Goal: Task Accomplishment & Management: Manage account settings

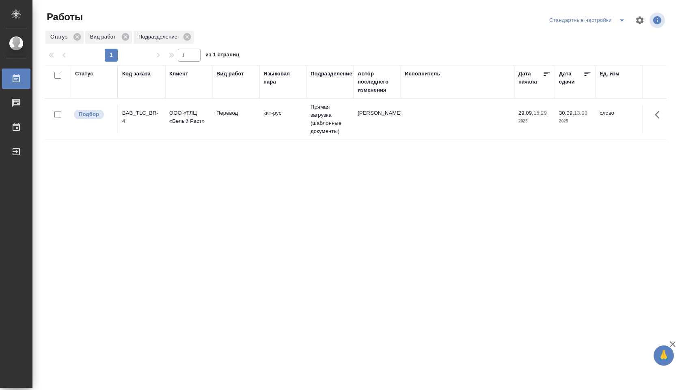
click at [518, 132] on td "29.09, 15:29 2025" at bounding box center [534, 119] width 41 height 28
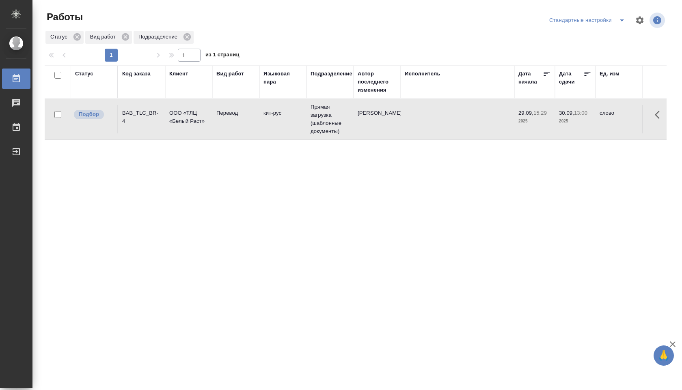
click at [518, 132] on td "29.09, 15:29 2025" at bounding box center [534, 119] width 41 height 28
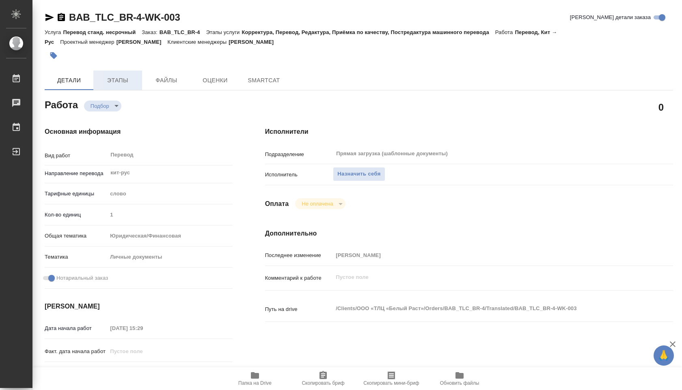
type textarea "x"
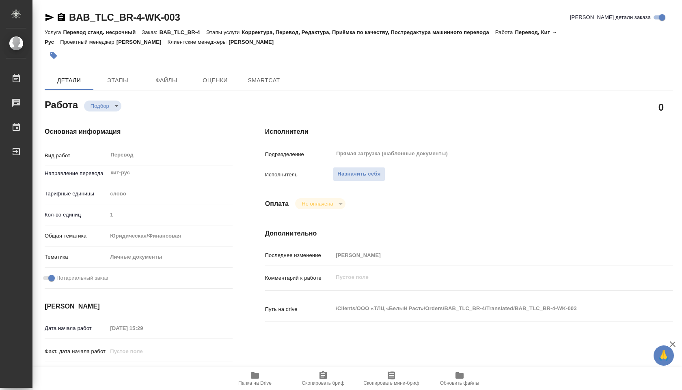
type textarea "x"
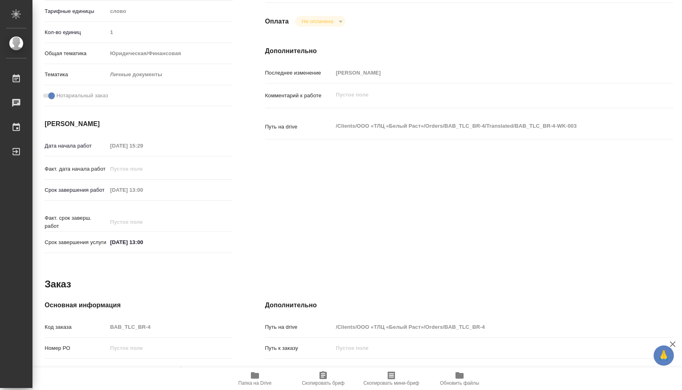
type textarea "x"
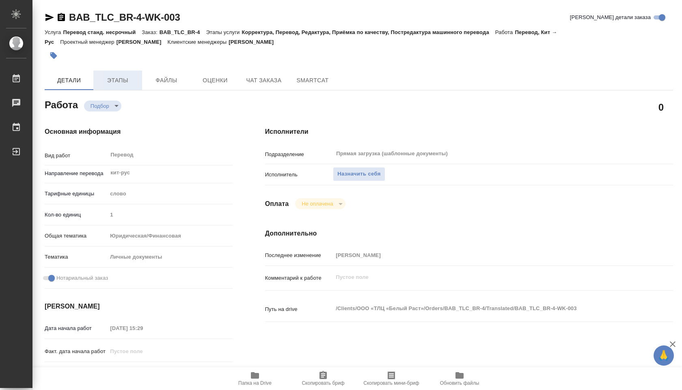
click at [116, 71] on button "Этапы" at bounding box center [117, 80] width 49 height 19
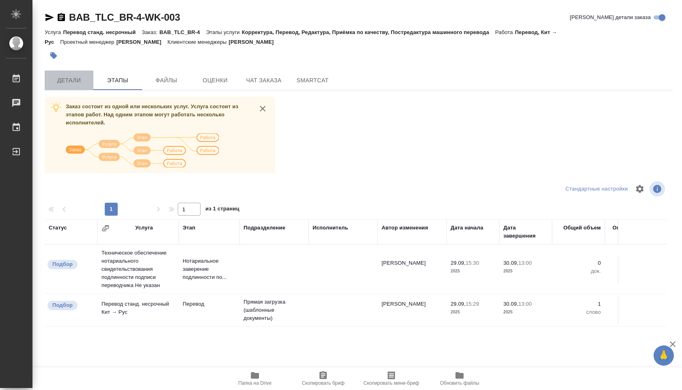
click at [73, 75] on span "Детали" at bounding box center [69, 80] width 39 height 10
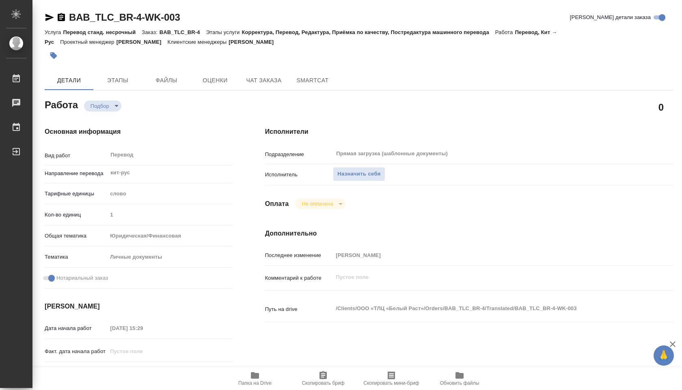
type textarea "x"
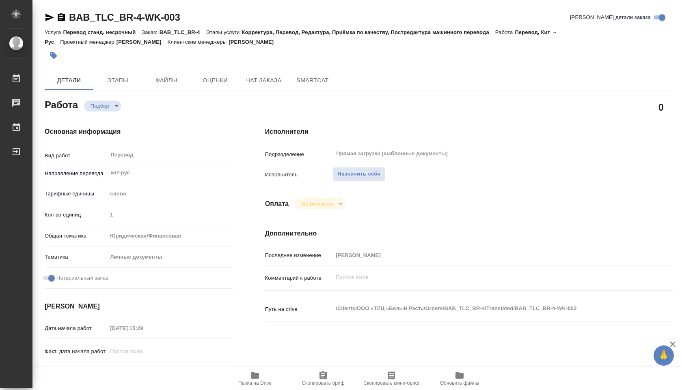
type textarea "x"
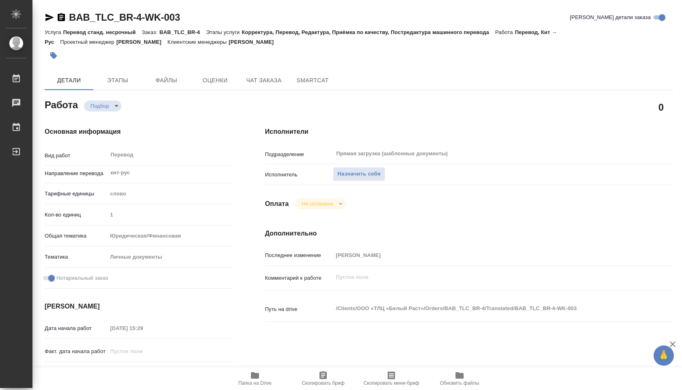
click at [253, 383] on span "Папка на Drive" at bounding box center [254, 384] width 33 height 6
type textarea "x"
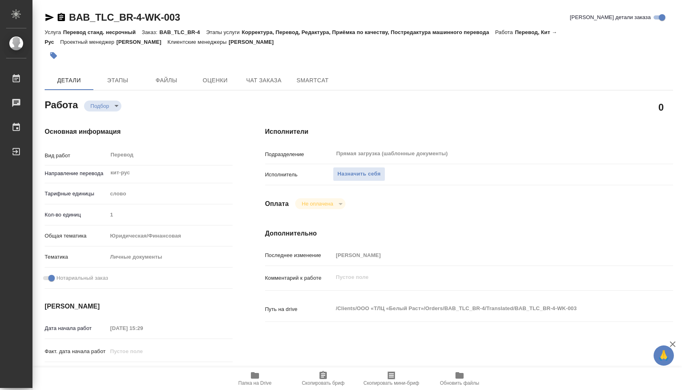
type textarea "x"
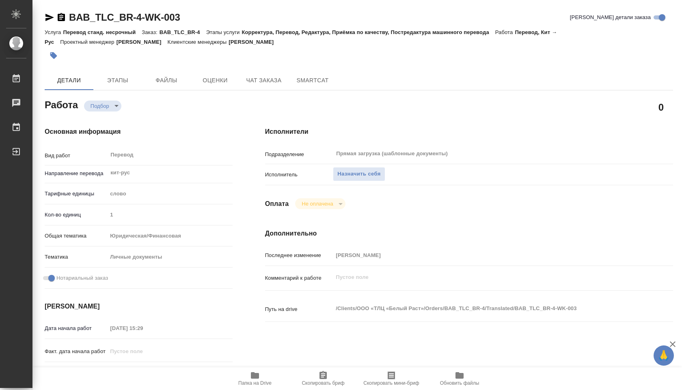
type textarea "x"
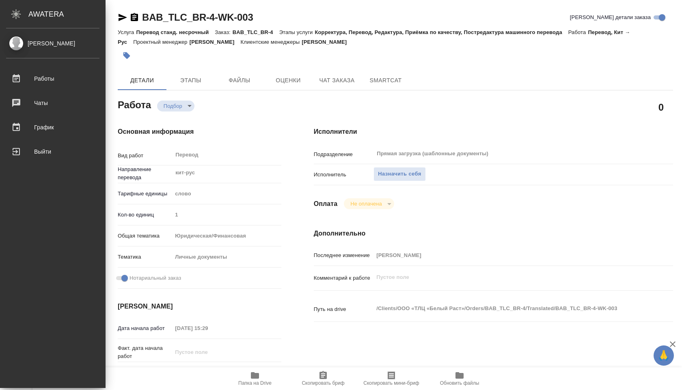
type textarea "x"
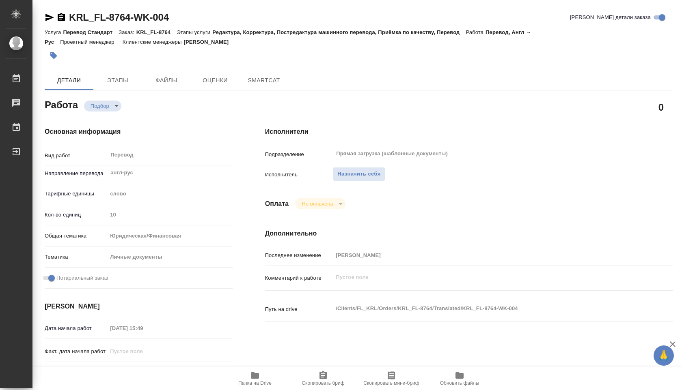
type textarea "x"
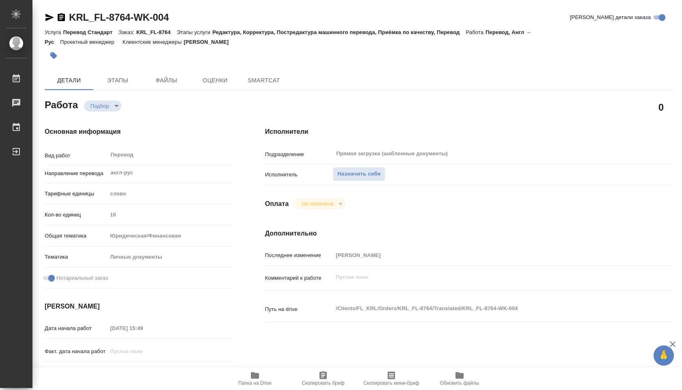
type textarea "x"
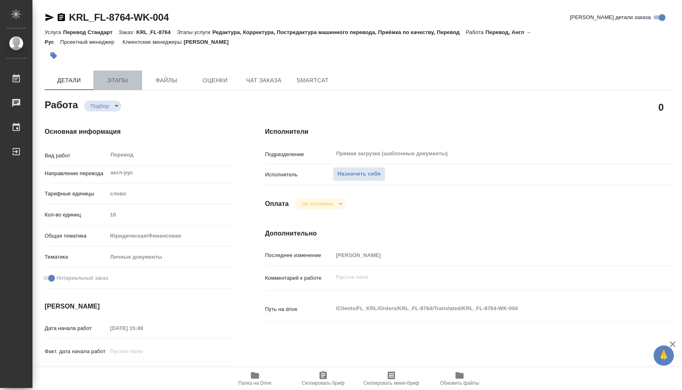
click at [117, 82] on span "Этапы" at bounding box center [117, 80] width 39 height 10
type textarea "x"
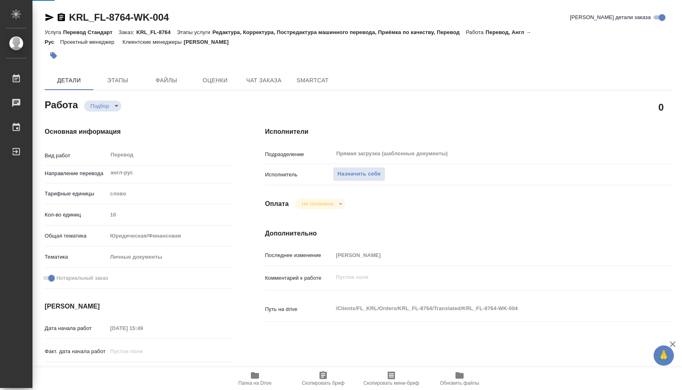
type textarea "x"
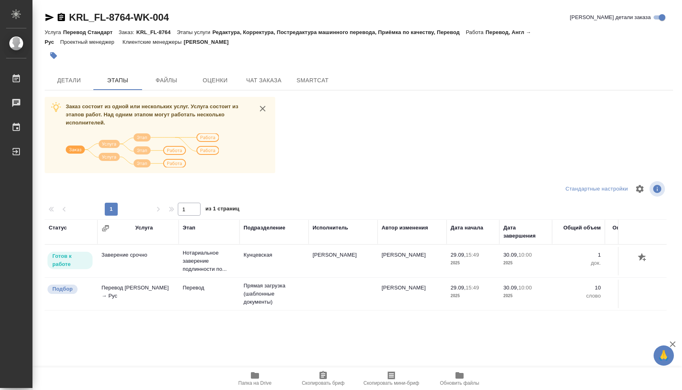
scroll to position [32, 0]
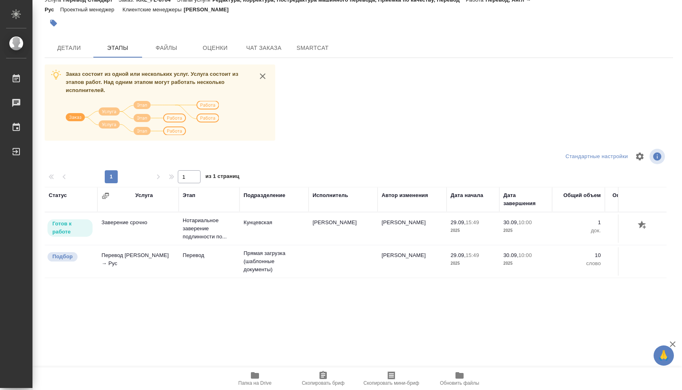
click at [260, 379] on span "Папка на Drive" at bounding box center [255, 378] width 58 height 15
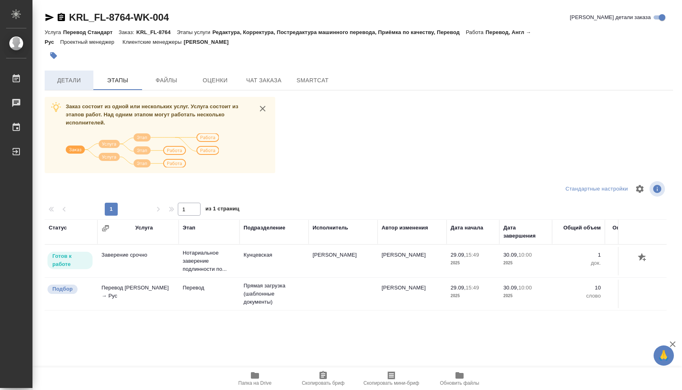
click at [76, 80] on span "Детали" at bounding box center [69, 80] width 39 height 10
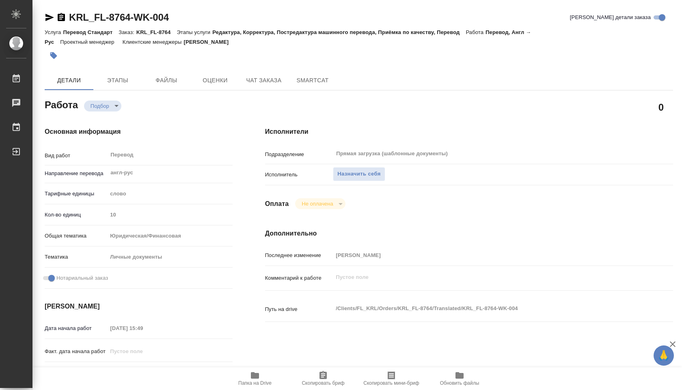
type textarea "x"
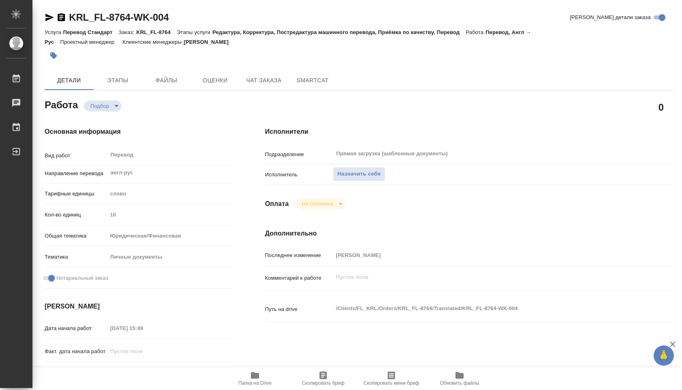
type textarea "x"
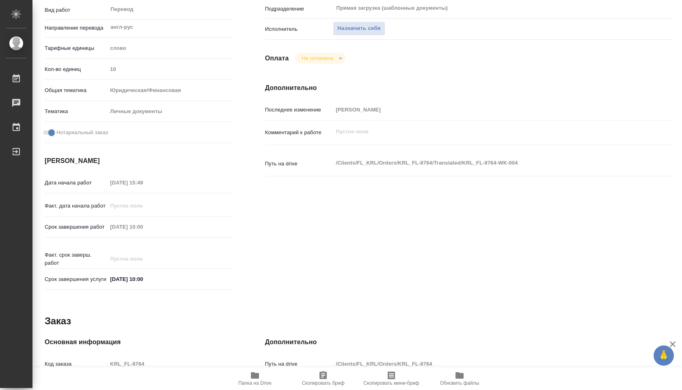
type textarea "x"
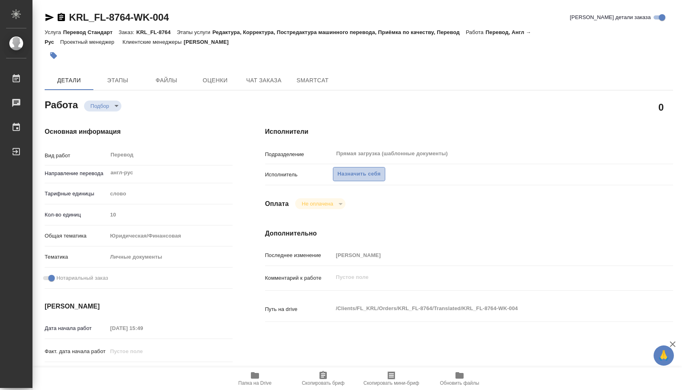
click at [359, 178] on span "Назначить себя" at bounding box center [358, 174] width 43 height 9
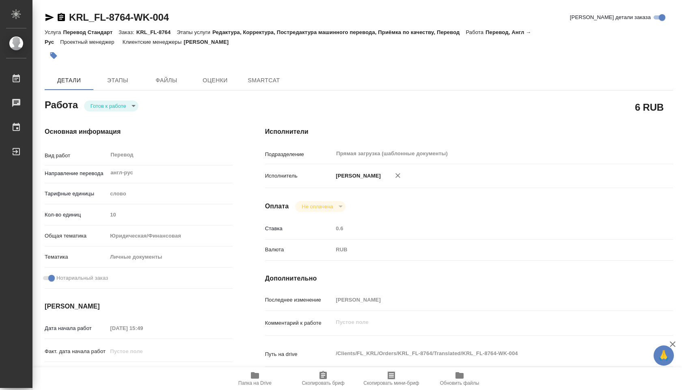
type textarea "x"
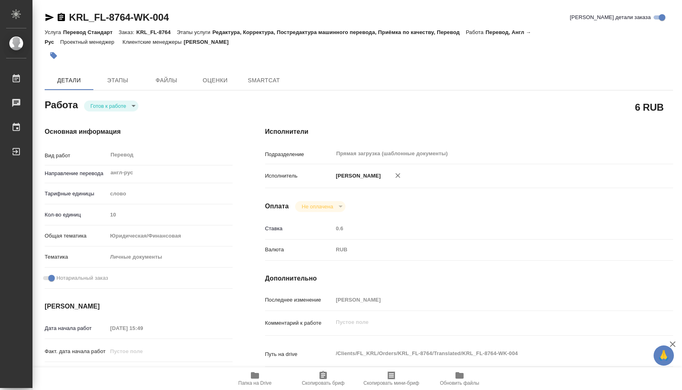
type textarea "x"
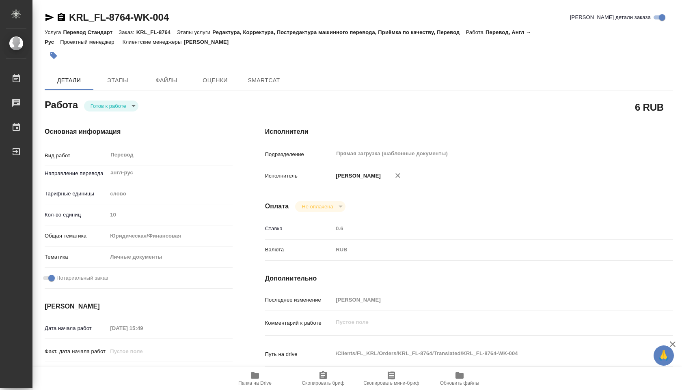
type textarea "x"
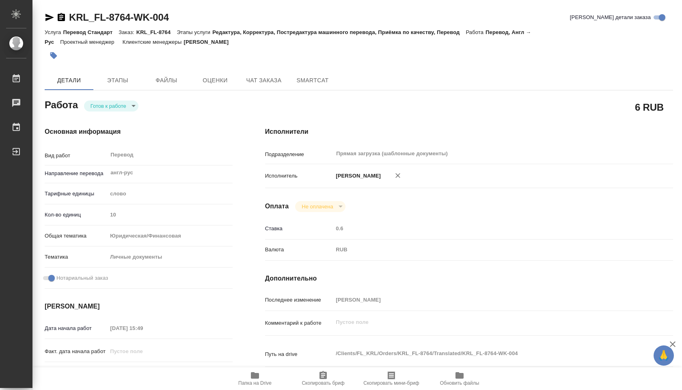
type textarea "x"
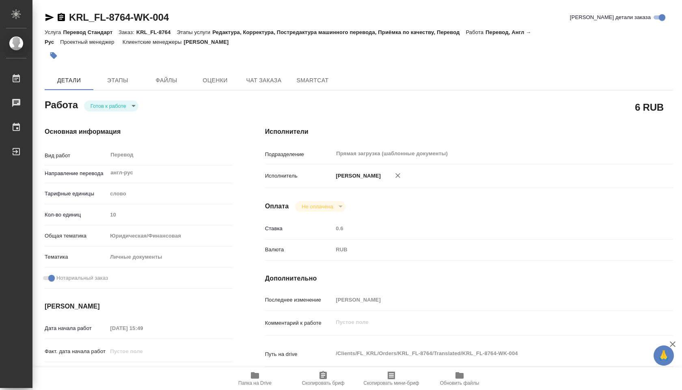
type textarea "x"
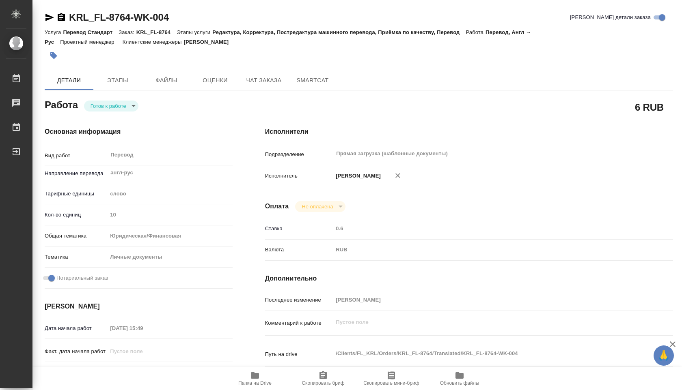
click at [134, 101] on body "🙏 .cls-1 fill:#fff; AWATERA Shuvalova Anna Работы 0 Чаты График Выйти KRL_FL-87…" at bounding box center [341, 195] width 682 height 390
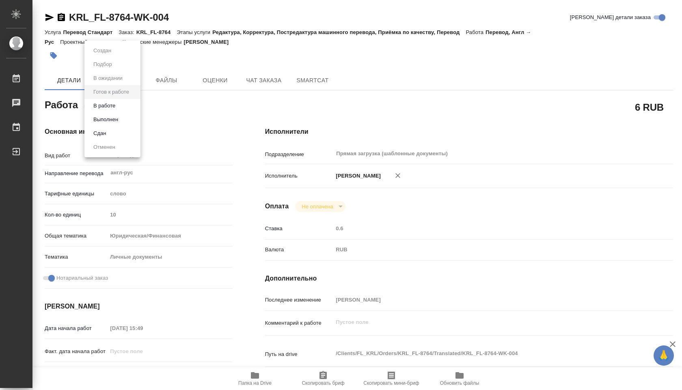
click at [124, 105] on li "В работе" at bounding box center [112, 106] width 56 height 14
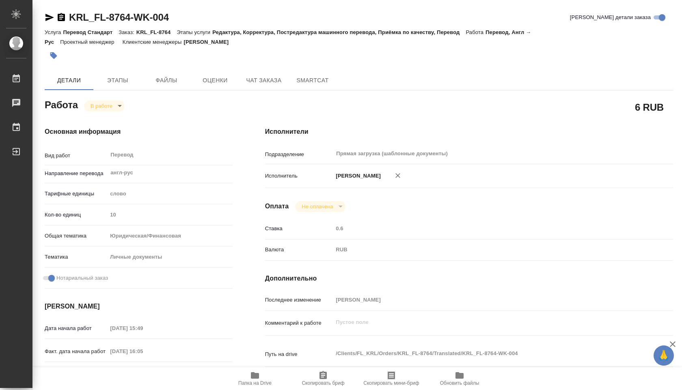
type textarea "x"
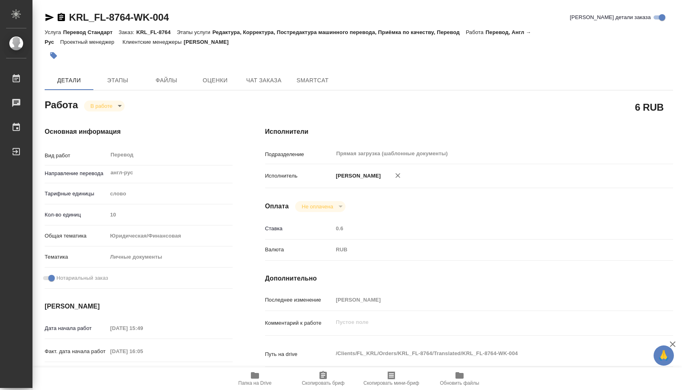
type textarea "x"
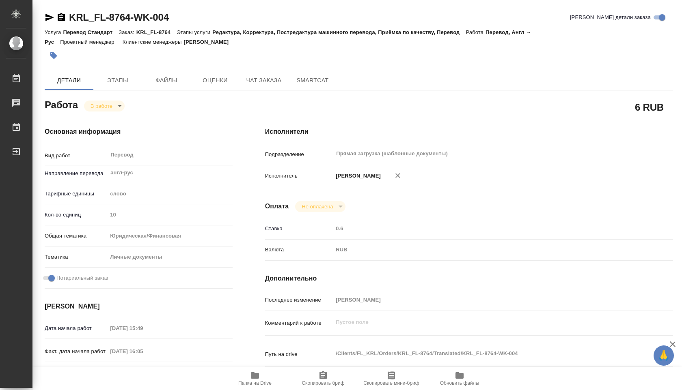
type textarea "x"
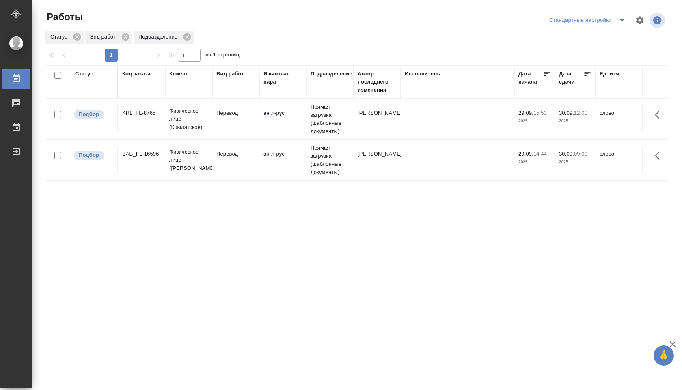
click at [334, 131] on td "Прямая загрузка (шаблонные документы)" at bounding box center [329, 119] width 47 height 41
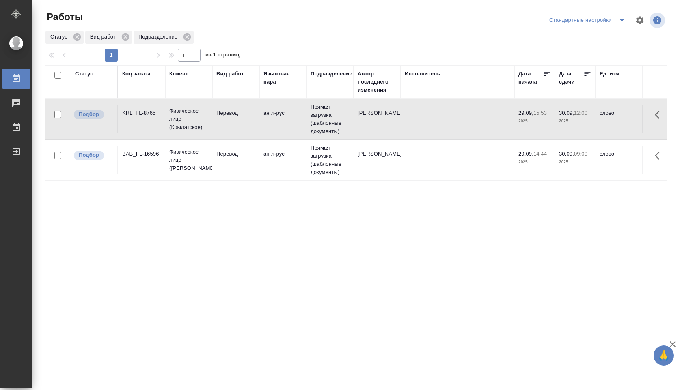
click at [334, 131] on td "Прямая загрузка (шаблонные документы)" at bounding box center [329, 119] width 47 height 41
click at [446, 167] on td at bounding box center [458, 160] width 114 height 28
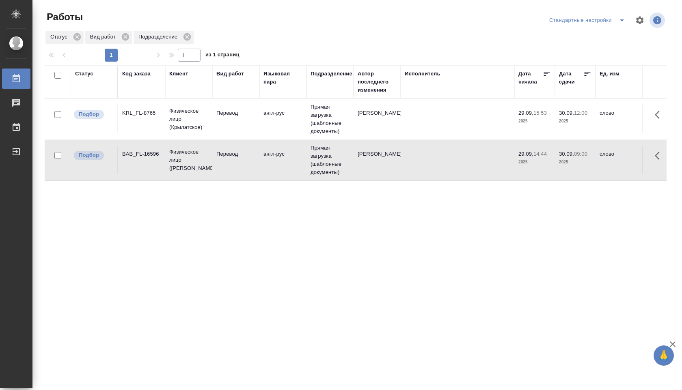
click at [446, 167] on td at bounding box center [458, 160] width 114 height 28
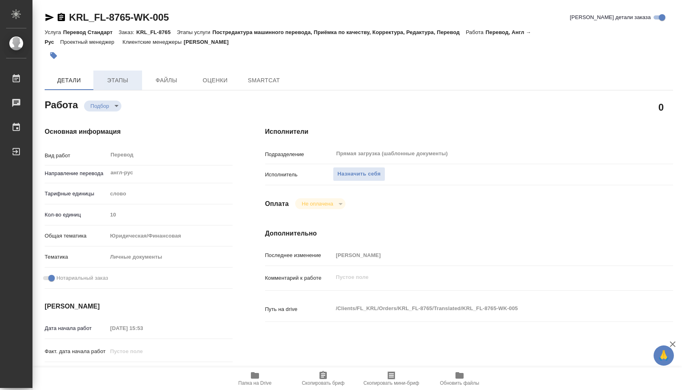
type textarea "x"
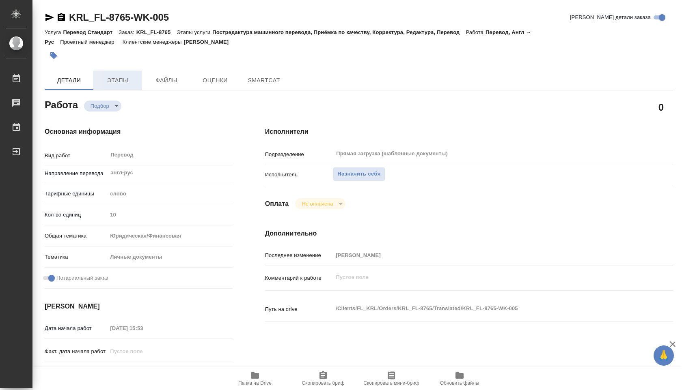
type textarea "x"
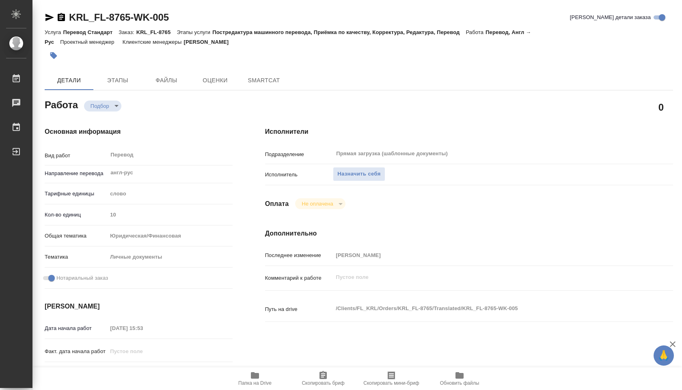
click at [253, 382] on span "Папка на Drive" at bounding box center [254, 384] width 33 height 6
type textarea "x"
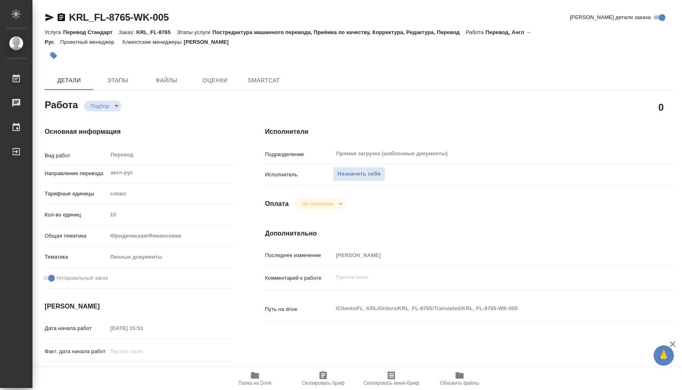
type textarea "x"
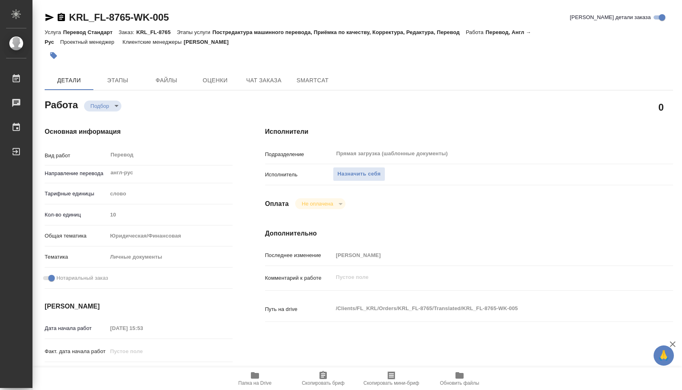
type textarea "x"
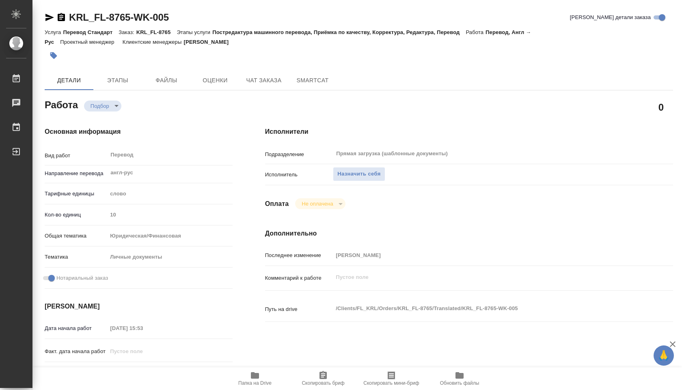
type textarea "x"
click at [262, 375] on span "Папка на Drive" at bounding box center [255, 378] width 58 height 15
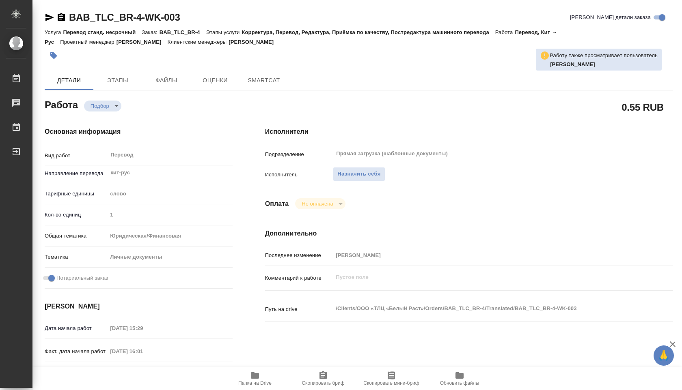
type textarea "x"
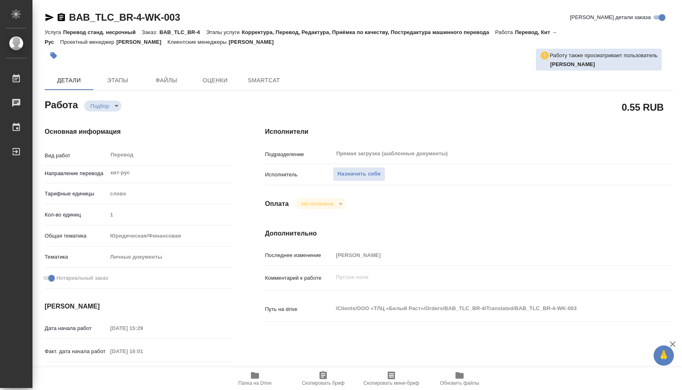
type textarea "x"
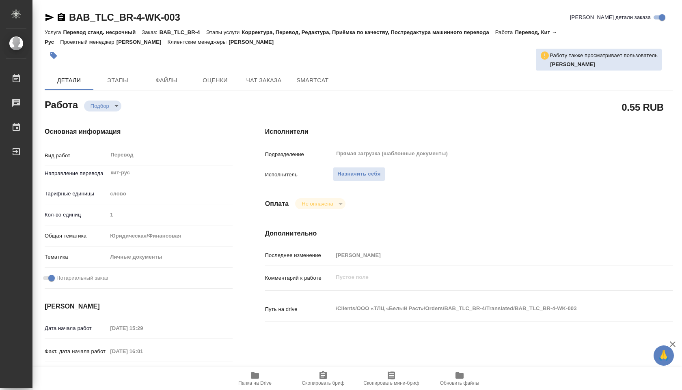
type textarea "x"
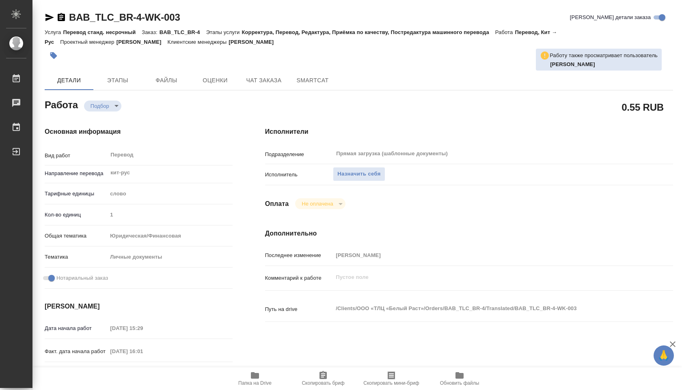
click at [261, 384] on span "Папка на Drive" at bounding box center [254, 384] width 33 height 6
type textarea "x"
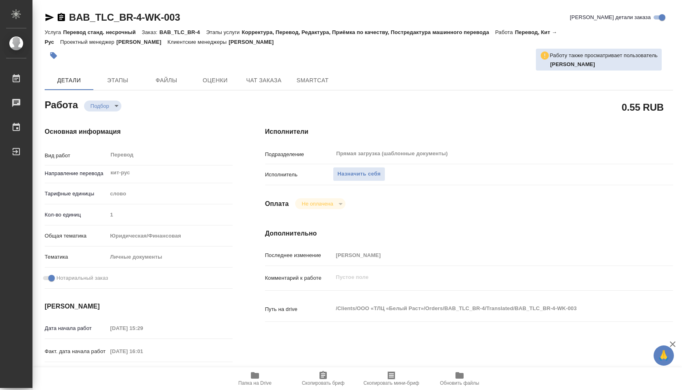
type textarea "x"
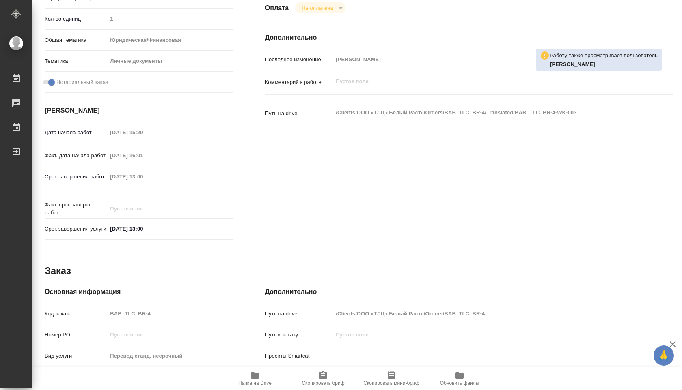
scroll to position [209, 0]
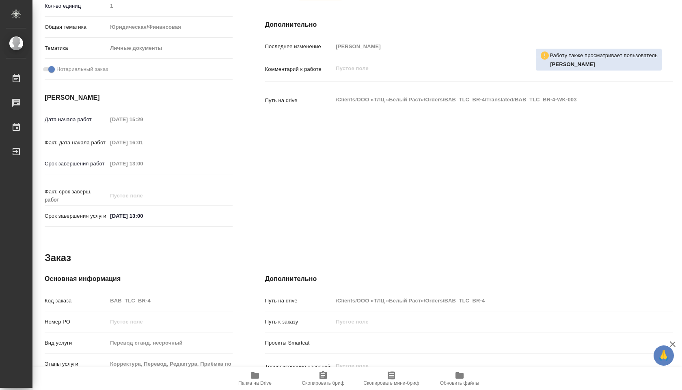
click at [261, 379] on span "Папка на Drive" at bounding box center [255, 378] width 58 height 15
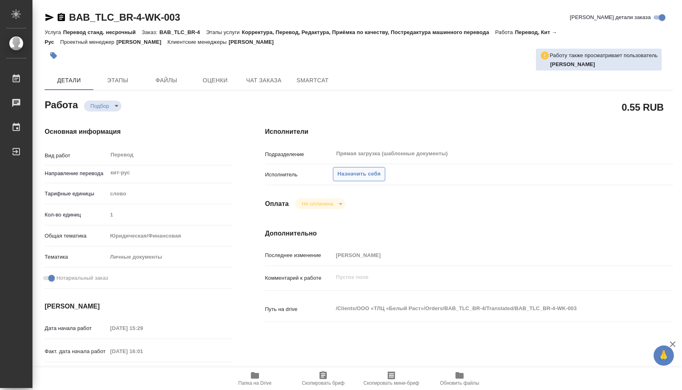
click at [361, 170] on span "Назначить себя" at bounding box center [358, 174] width 43 height 9
type textarea "x"
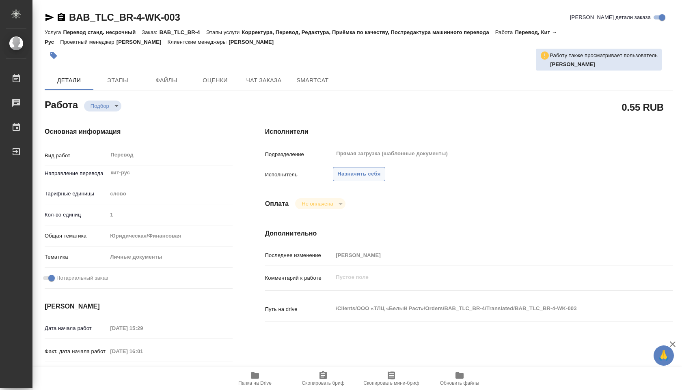
type textarea "x"
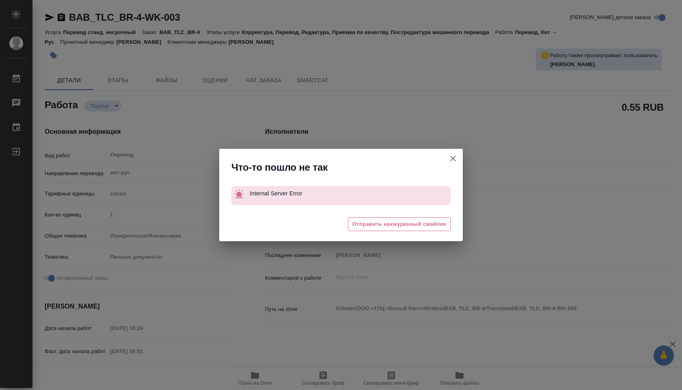
click at [450, 153] on button "[PERSON_NAME] детали заказа" at bounding box center [452, 158] width 19 height 19
type textarea "x"
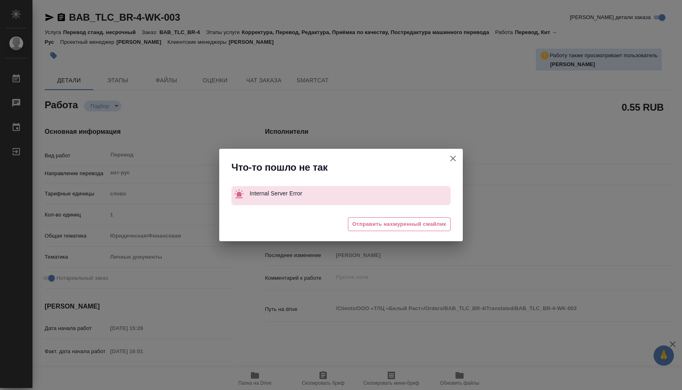
type textarea "x"
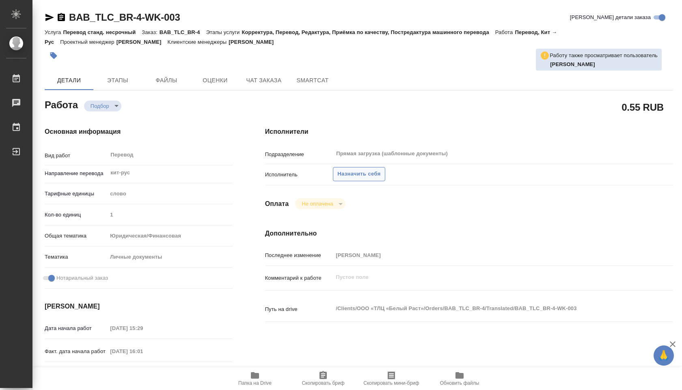
click at [356, 174] on span "Назначить себя" at bounding box center [358, 174] width 43 height 9
type textarea "x"
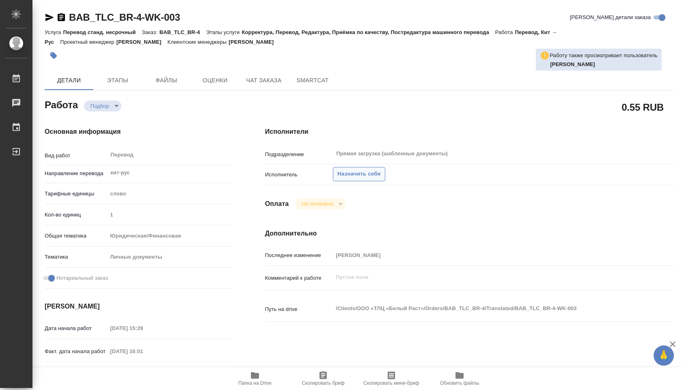
type textarea "x"
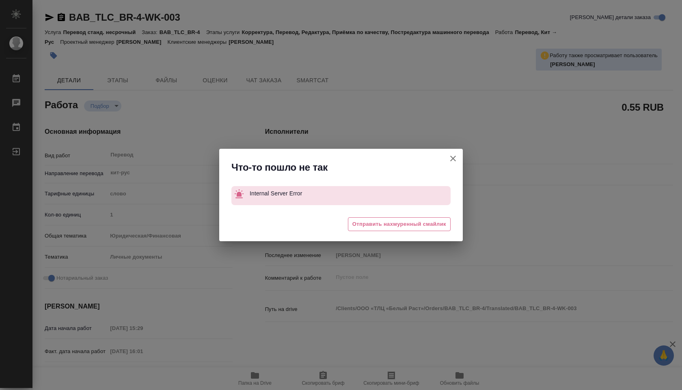
click at [441, 160] on div "Что-то пошло не так" at bounding box center [341, 165] width 244 height 33
click at [450, 160] on icon "button" at bounding box center [453, 159] width 10 height 10
type textarea "x"
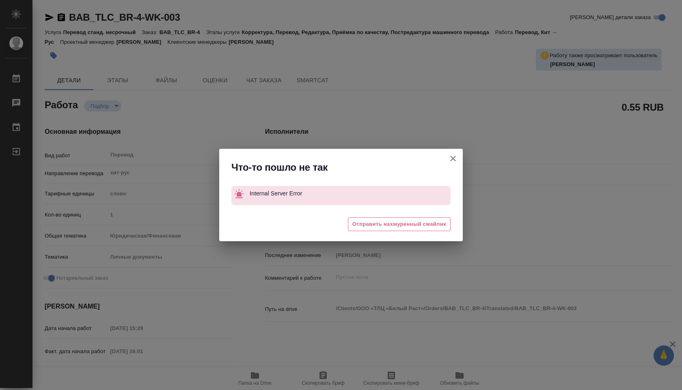
type textarea "x"
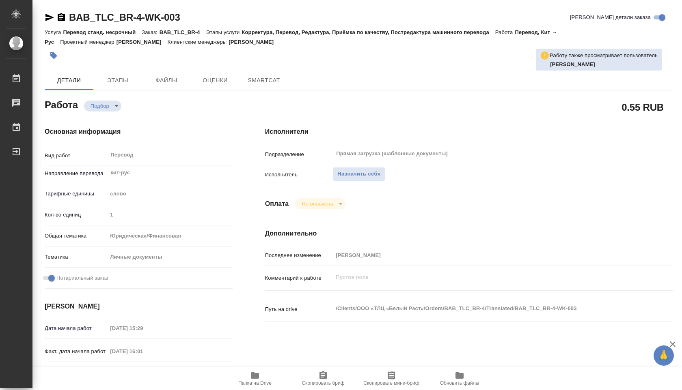
type textarea "x"
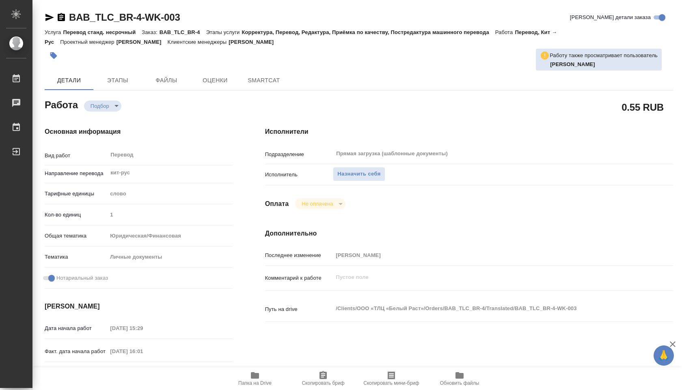
type textarea "x"
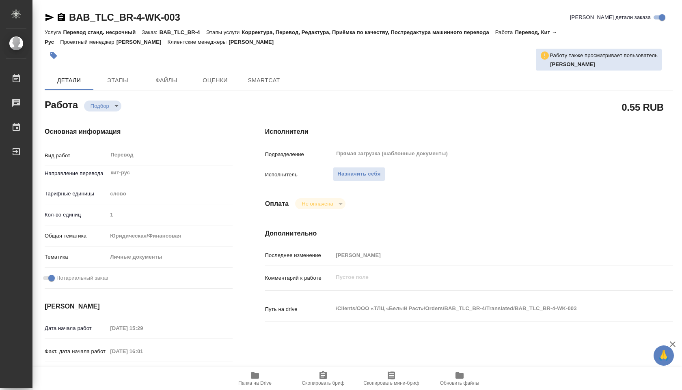
type textarea "x"
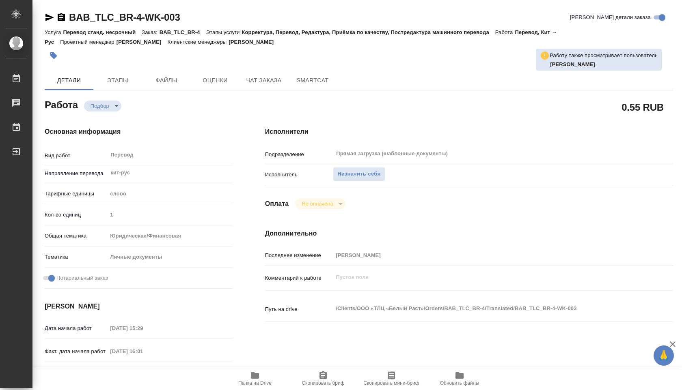
type textarea "x"
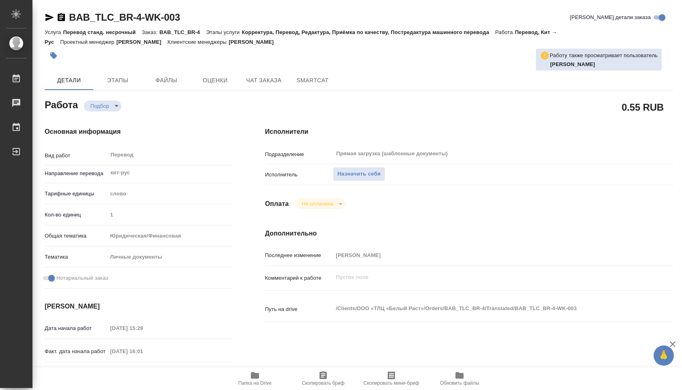
type textarea "x"
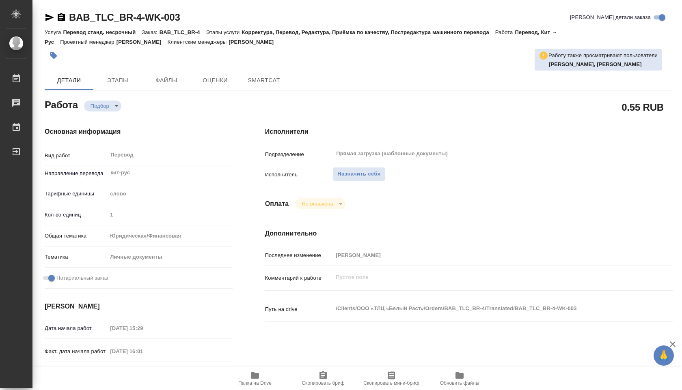
type textarea "x"
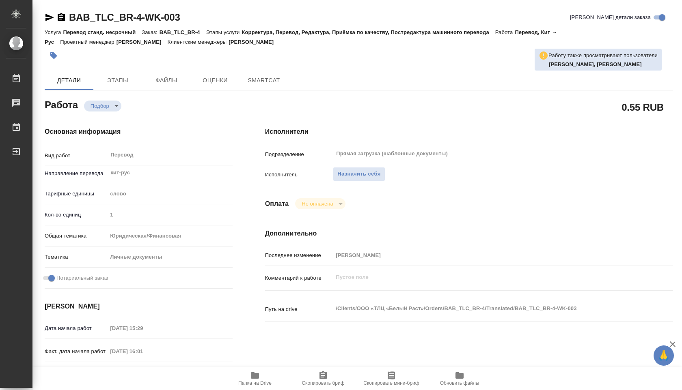
type textarea "x"
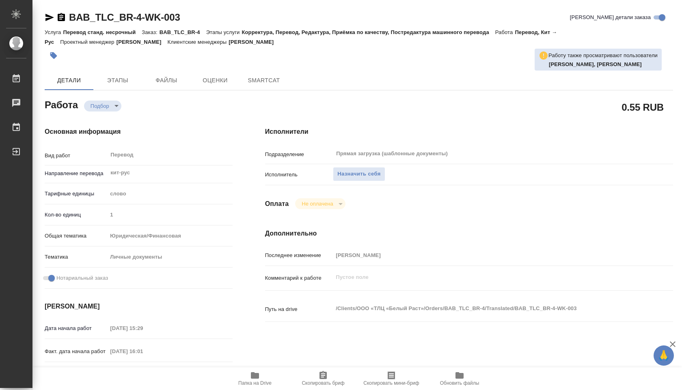
type textarea "x"
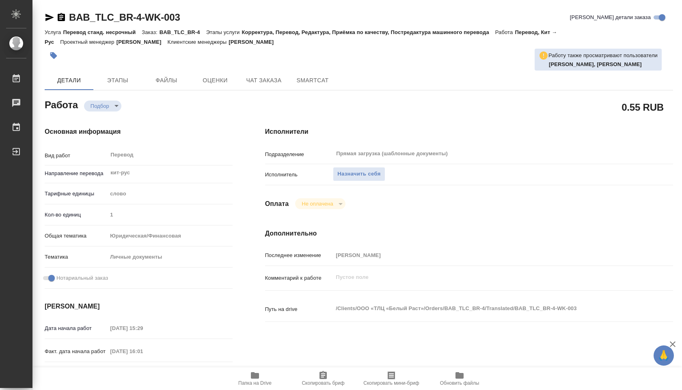
type textarea "x"
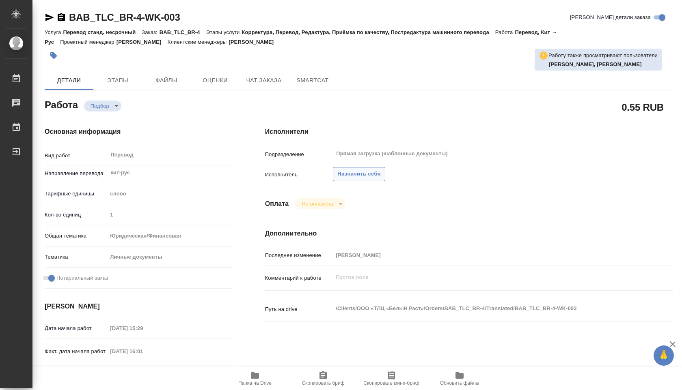
type textarea "x"
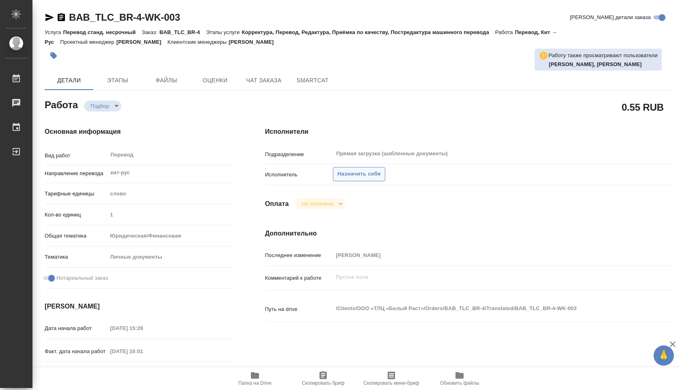
click at [377, 171] on span "Назначить себя" at bounding box center [358, 174] width 43 height 9
type textarea "x"
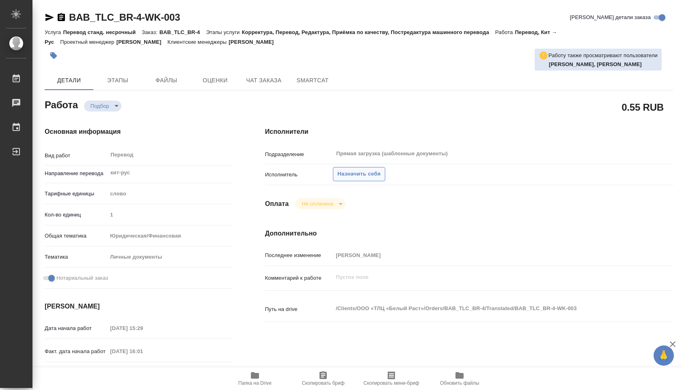
type textarea "x"
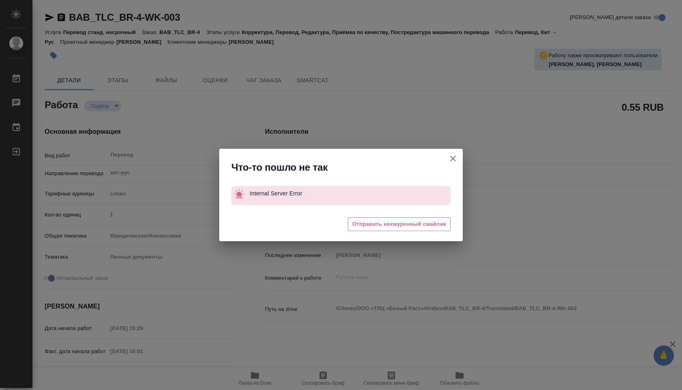
click at [449, 155] on icon "button" at bounding box center [453, 159] width 10 height 10
type textarea "x"
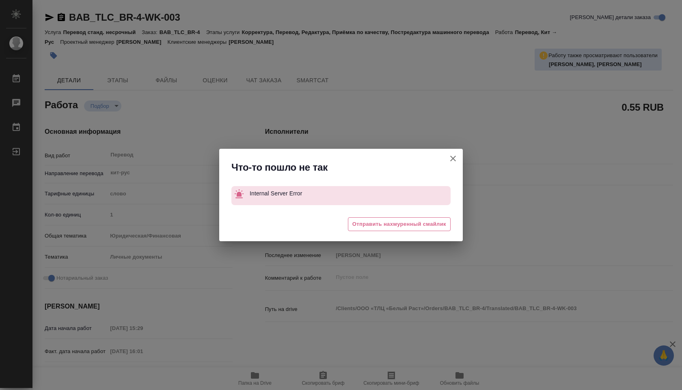
type textarea "x"
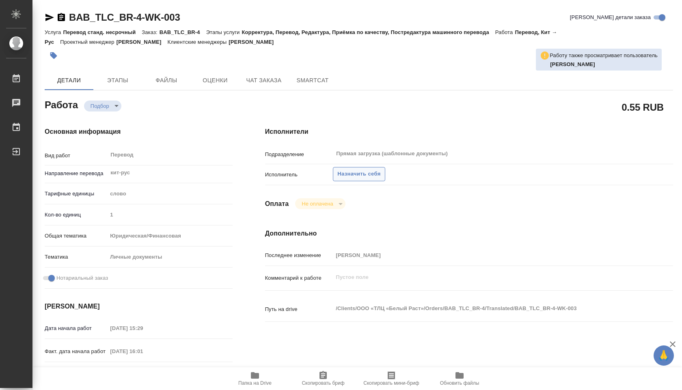
click at [348, 175] on span "Назначить себя" at bounding box center [358, 174] width 43 height 9
type textarea "x"
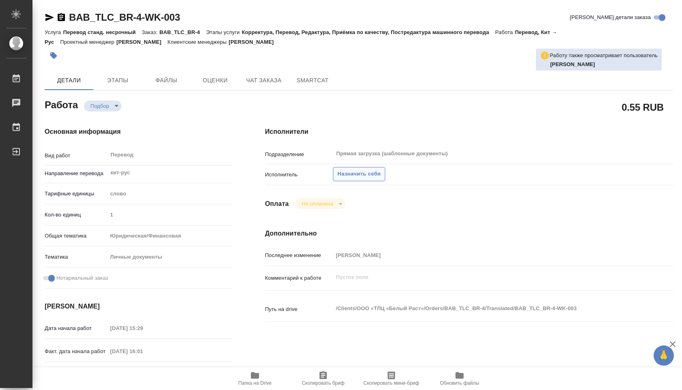
type textarea "x"
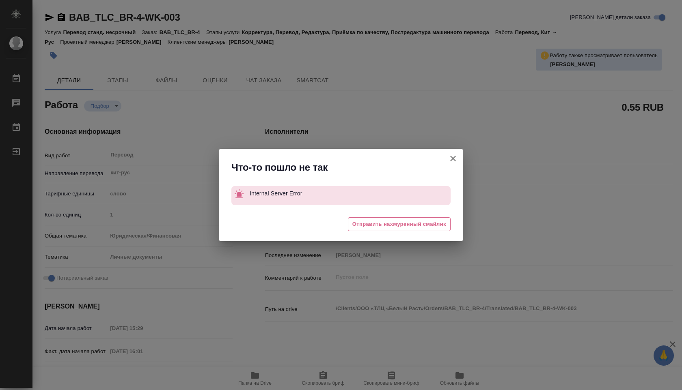
click at [452, 158] on icon "button" at bounding box center [453, 159] width 10 height 10
type textarea "x"
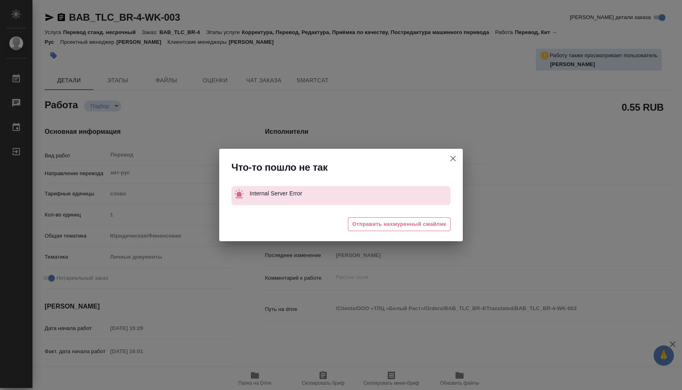
type textarea "x"
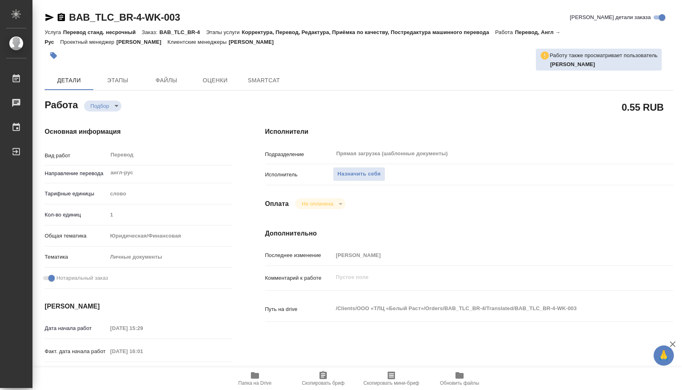
type textarea "x"
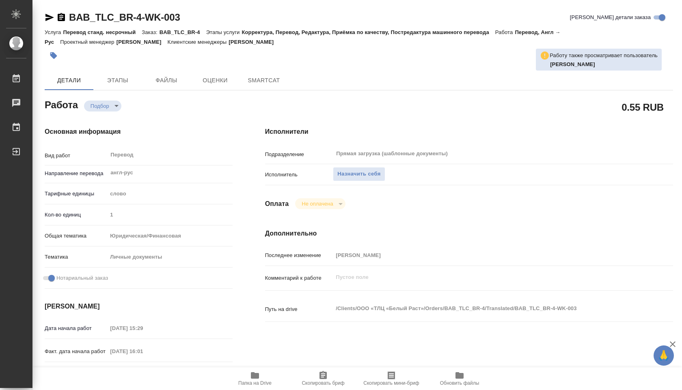
type textarea "x"
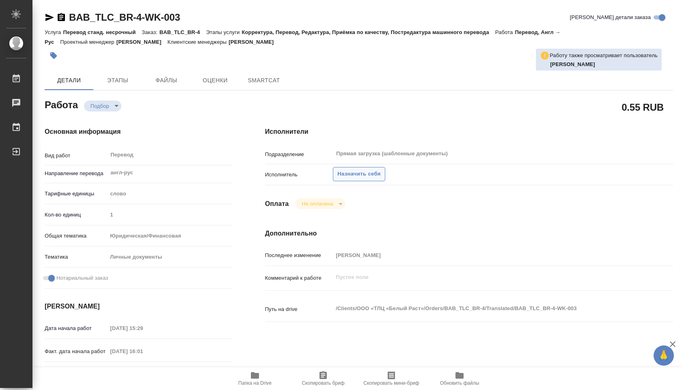
type textarea "x"
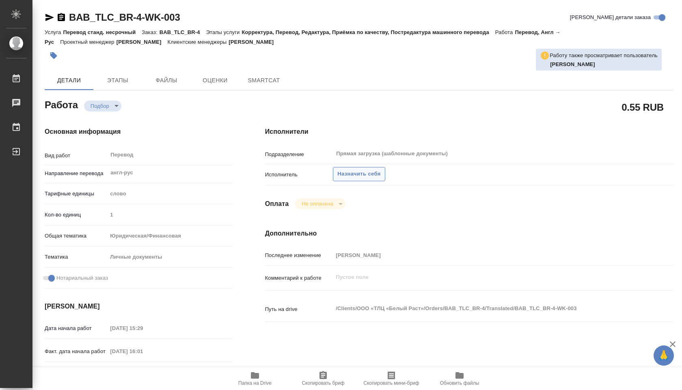
type textarea "x"
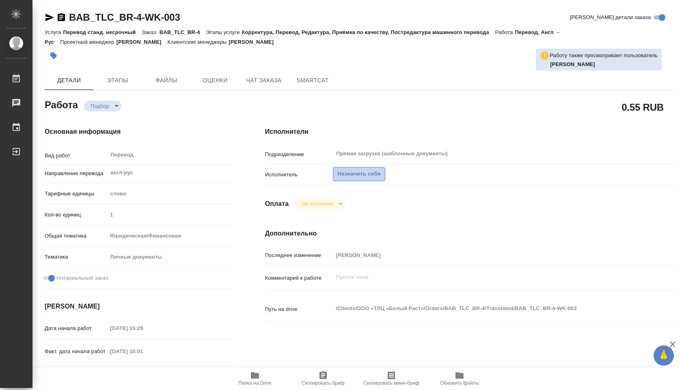
click at [354, 172] on span "Назначить себя" at bounding box center [358, 174] width 43 height 9
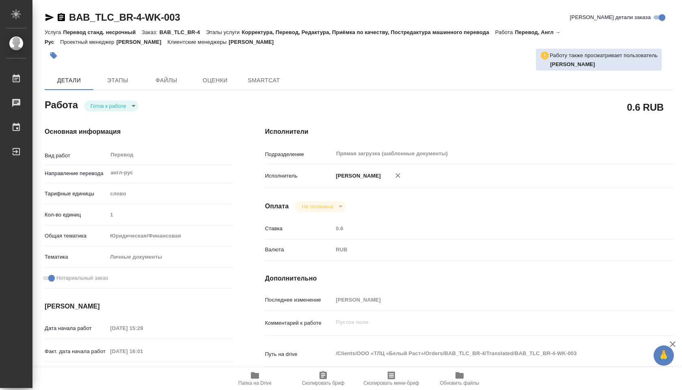
type textarea "x"
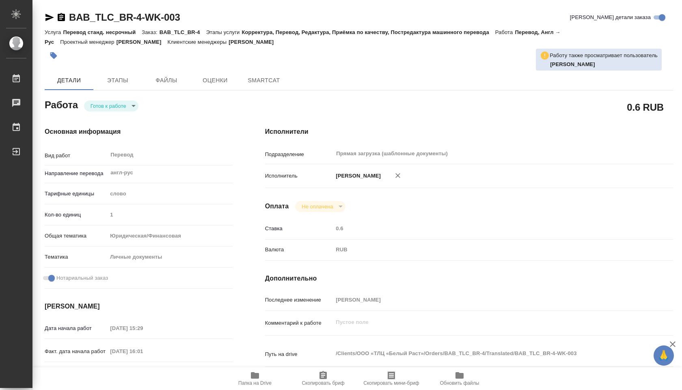
type textarea "x"
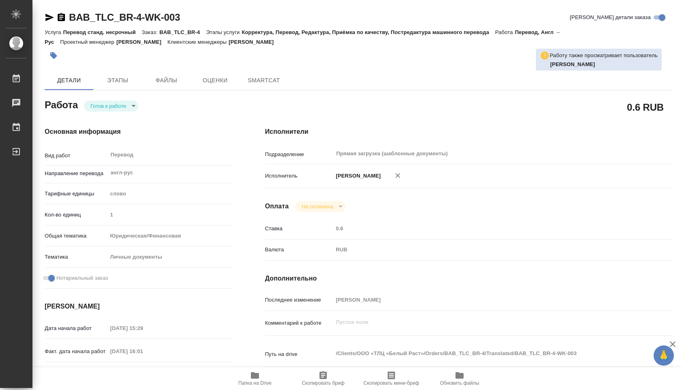
type textarea "x"
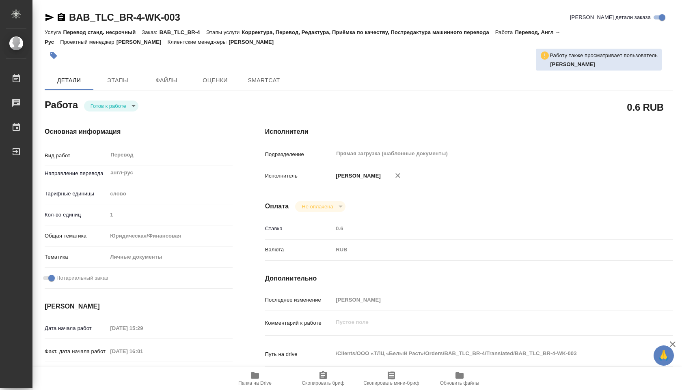
type textarea "x"
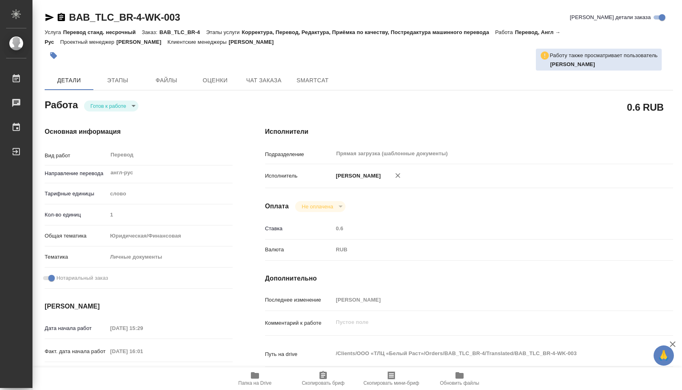
type textarea "x"
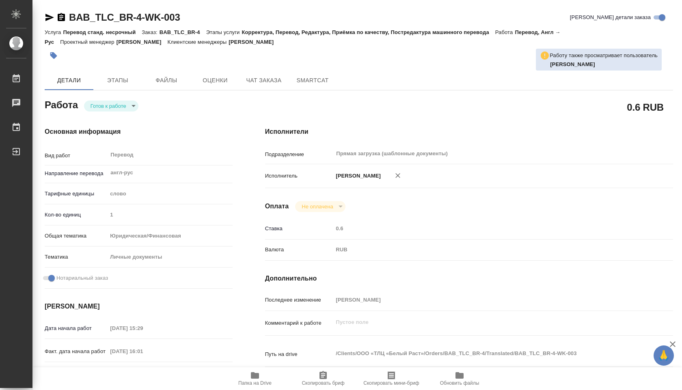
type textarea "x"
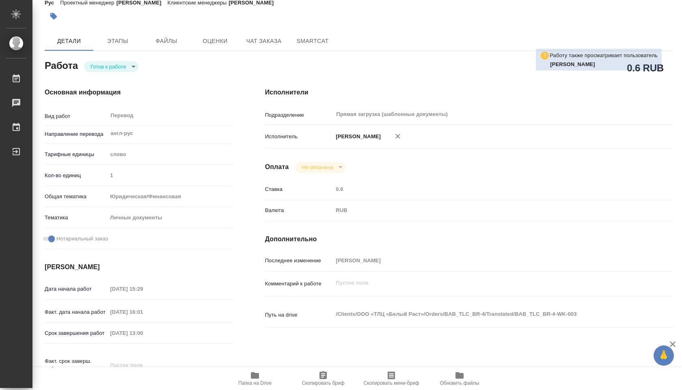
scroll to position [49, 0]
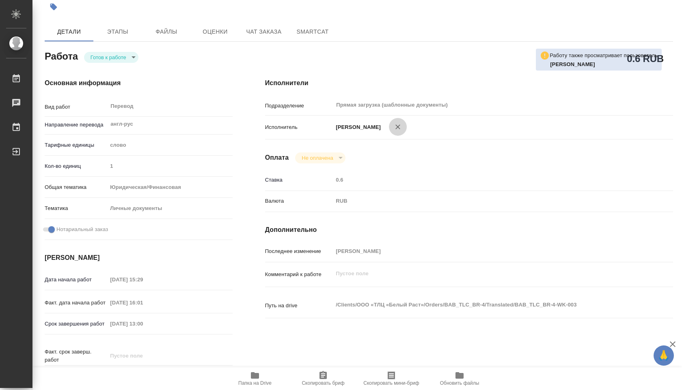
click at [394, 127] on icon "button" at bounding box center [398, 127] width 8 height 8
type textarea "x"
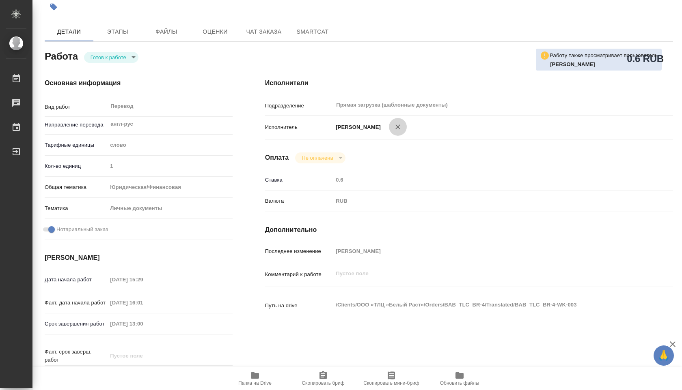
type textarea "x"
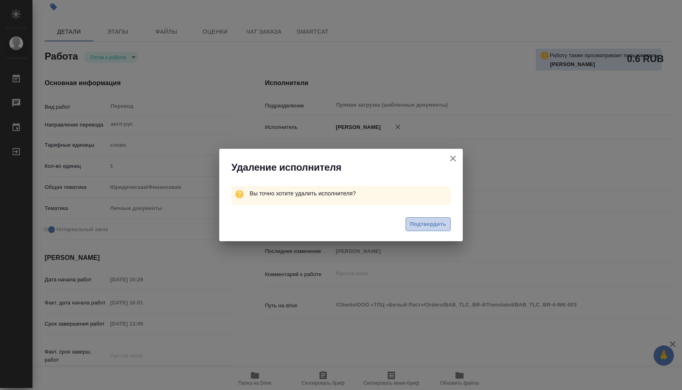
click at [426, 227] on span "Подтвердить" at bounding box center [428, 224] width 36 height 9
type textarea "x"
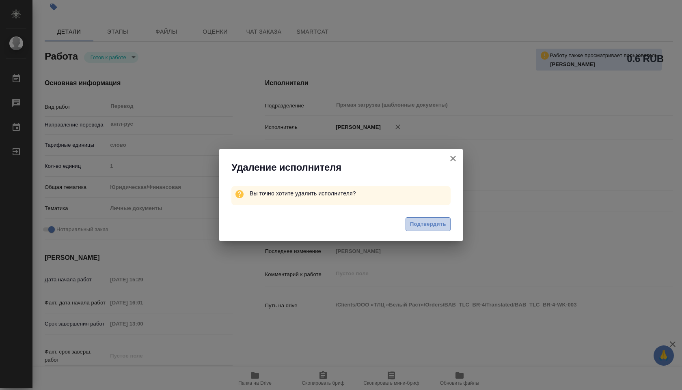
type textarea "x"
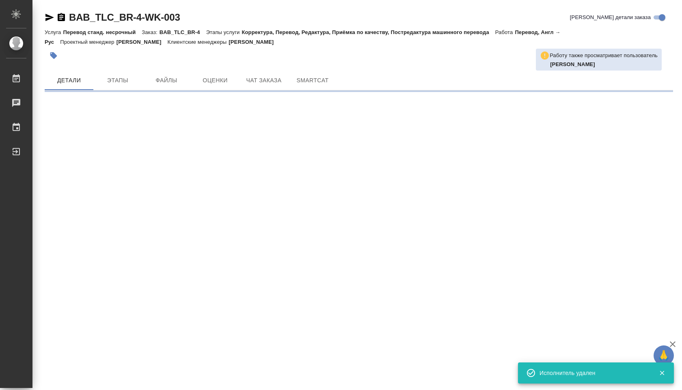
scroll to position [0, 0]
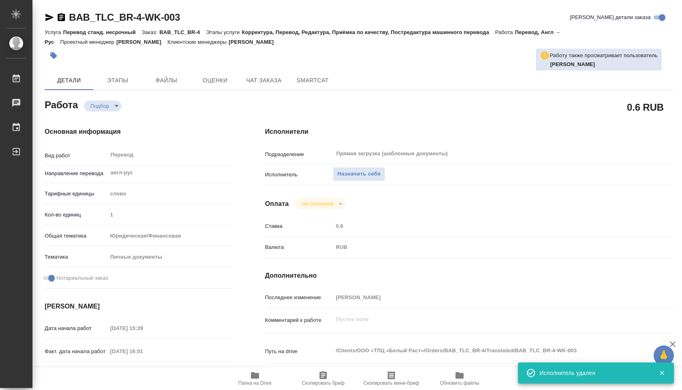
type textarea "x"
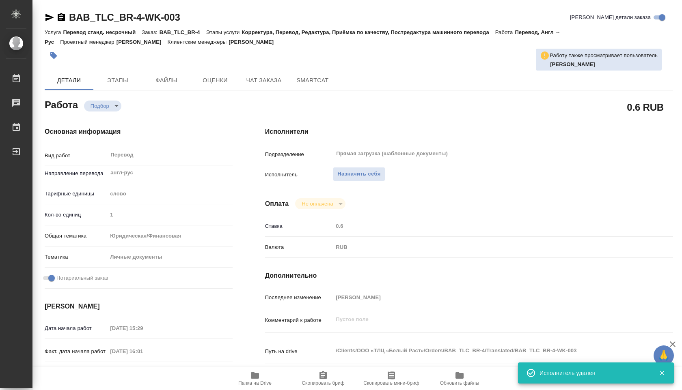
type textarea "x"
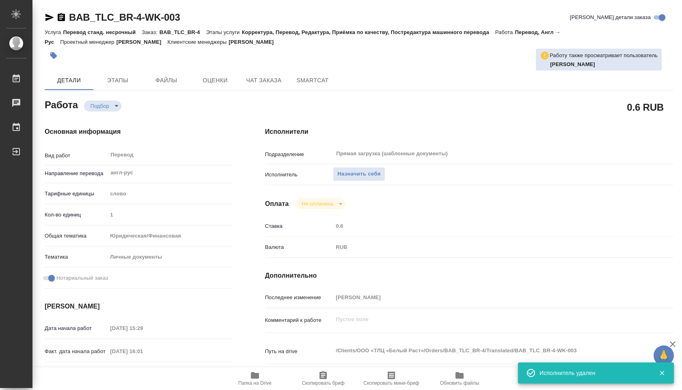
type textarea "x"
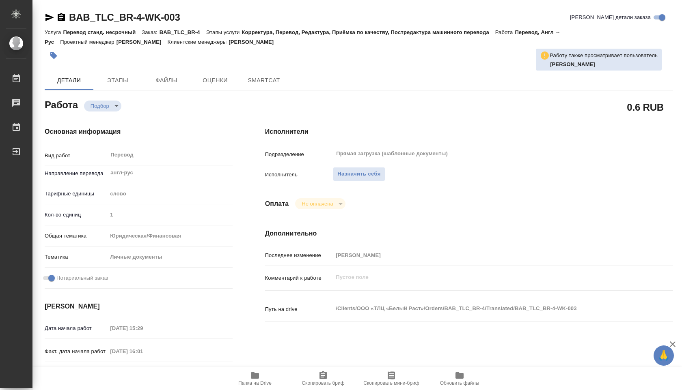
type textarea "x"
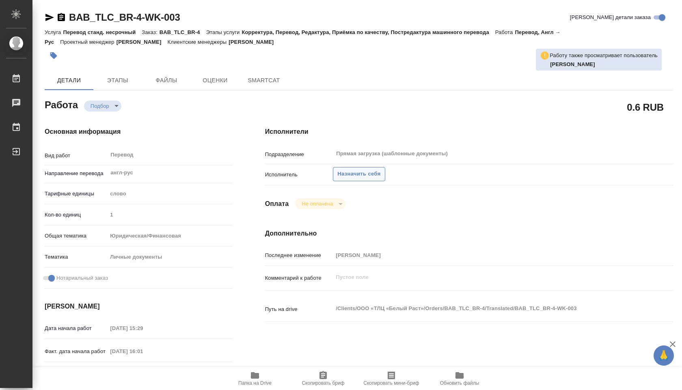
type textarea "x"
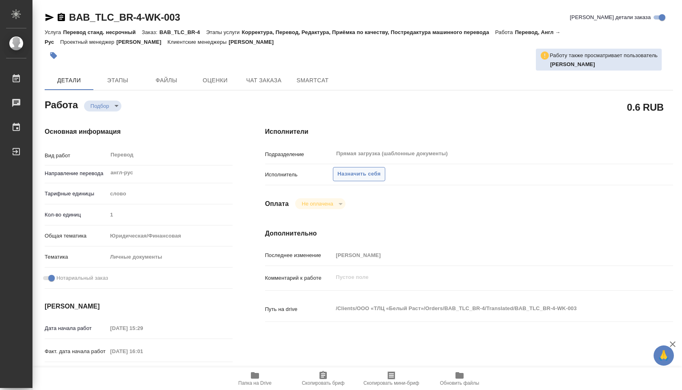
click at [371, 171] on span "Назначить себя" at bounding box center [358, 174] width 43 height 9
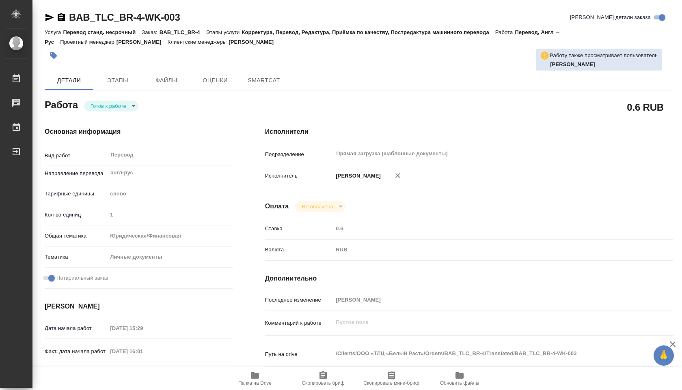
type textarea "x"
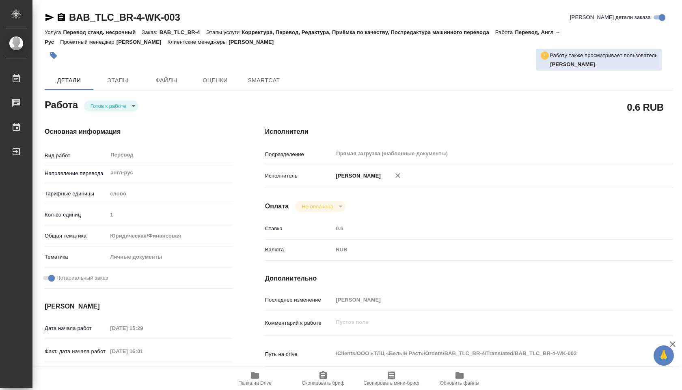
type textarea "x"
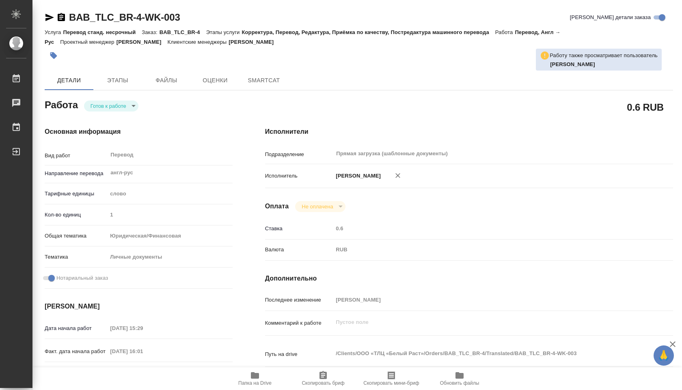
type textarea "x"
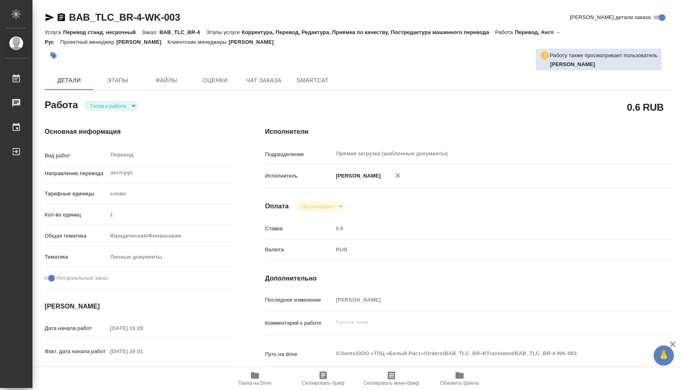
type textarea "x"
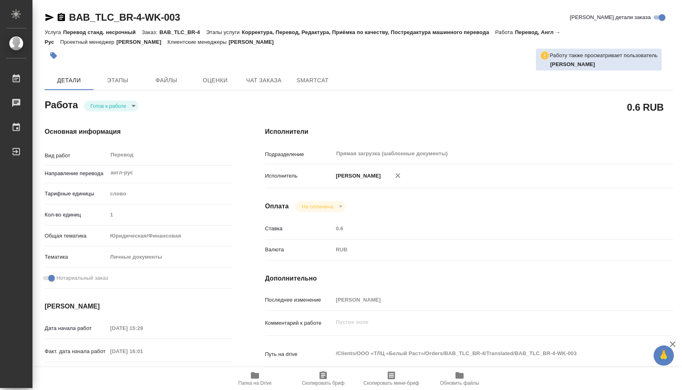
type textarea "x"
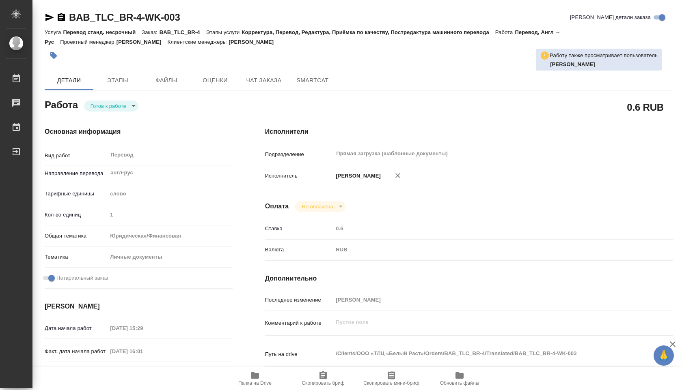
click at [248, 377] on span "Папка на Drive" at bounding box center [255, 378] width 58 height 15
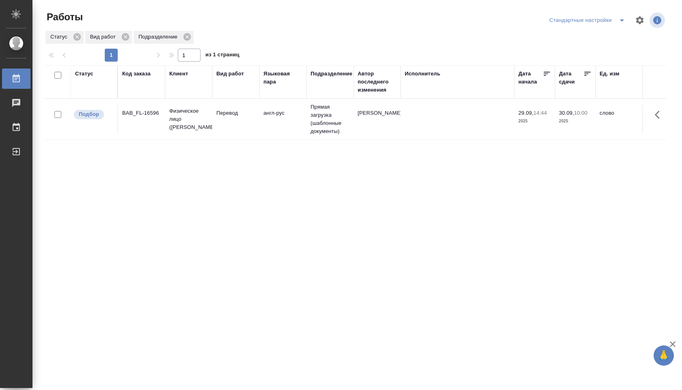
click at [621, 22] on icon "split button" at bounding box center [622, 20] width 10 height 10
click at [606, 41] on li "В работе" at bounding box center [587, 36] width 85 height 13
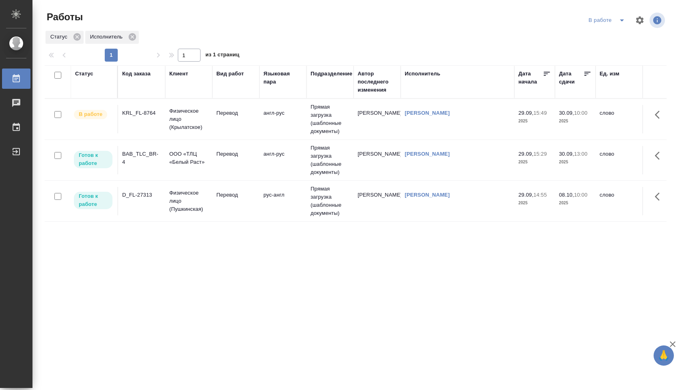
click at [289, 164] on td "англ-рус" at bounding box center [282, 160] width 47 height 28
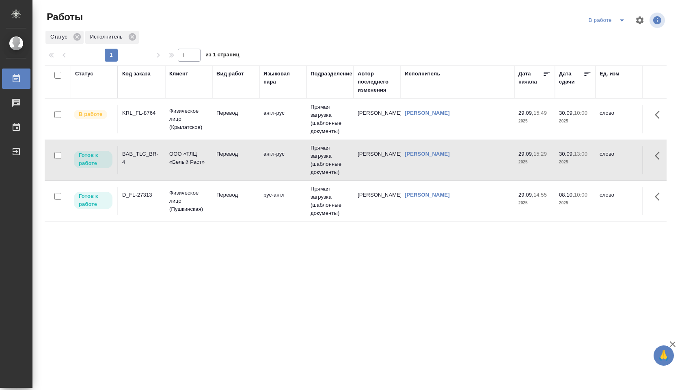
click at [289, 164] on td "англ-рус" at bounding box center [282, 160] width 47 height 28
click at [193, 197] on p "Физическое лицо (Пушкинская)" at bounding box center [188, 201] width 39 height 24
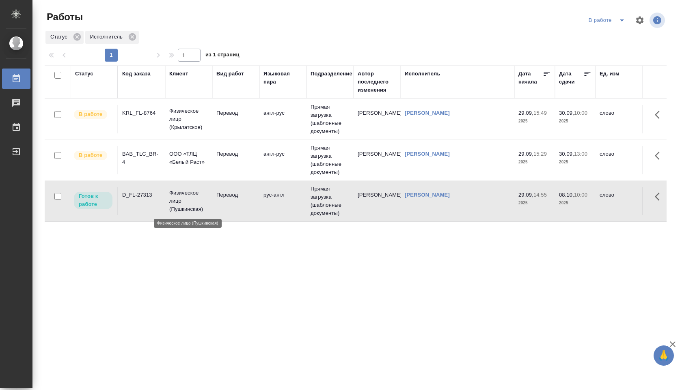
click at [193, 197] on p "Физическое лицо (Пушкинская)" at bounding box center [188, 201] width 39 height 24
click at [199, 112] on p "Физическое лицо (Крылатское)" at bounding box center [188, 119] width 39 height 24
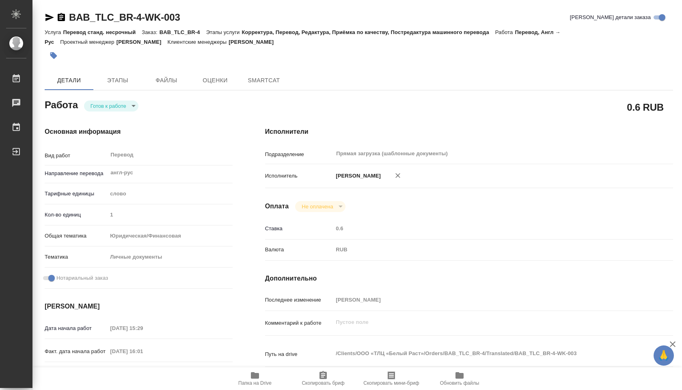
type textarea "x"
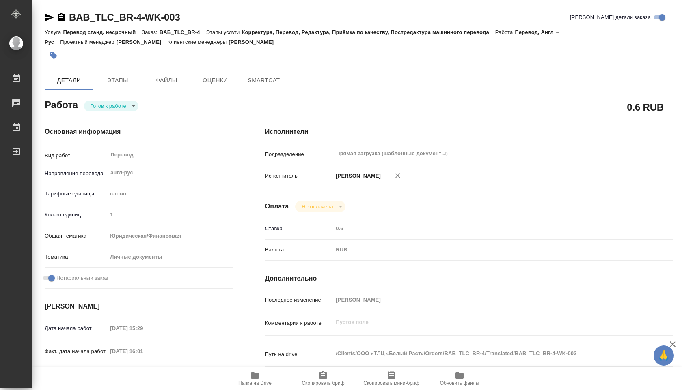
type textarea "x"
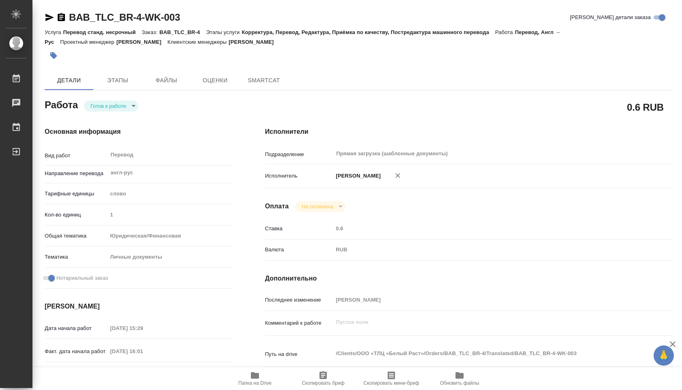
type textarea "x"
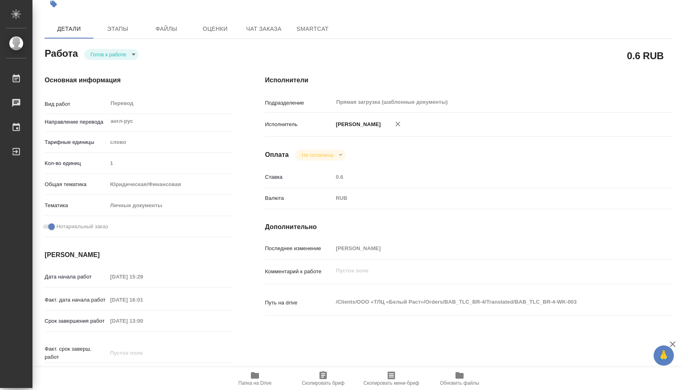
scroll to position [53, 0]
type textarea "x"
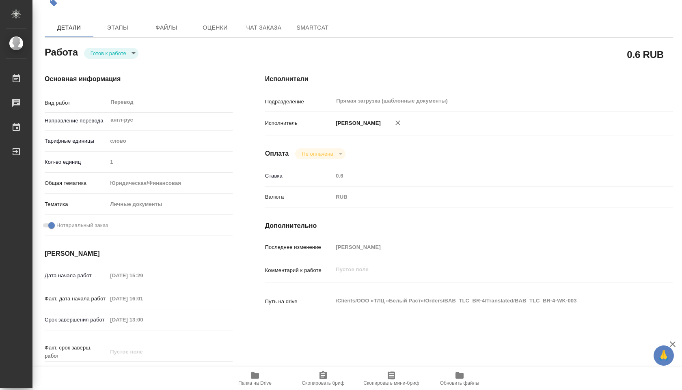
type textarea "x"
click at [136, 54] on body "🙏 .cls-1 fill:#fff; AWATERA [PERSON_NAME] Чаты График Выйти BAB_TLC_BR-4-WK-003…" at bounding box center [341, 195] width 682 height 390
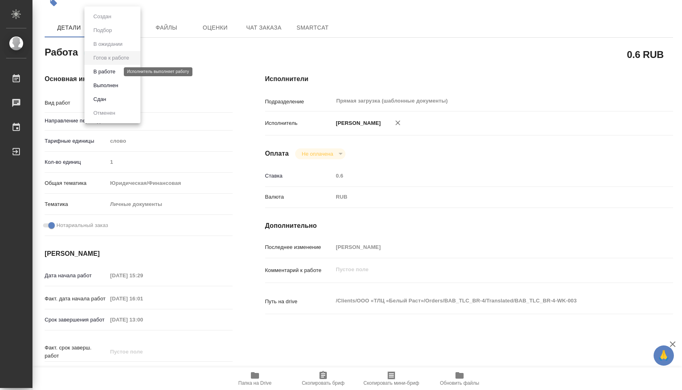
type textarea "x"
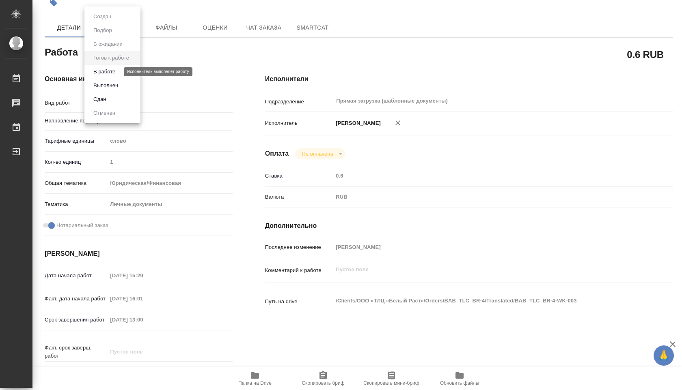
click at [114, 72] on button "В работе" at bounding box center [104, 71] width 27 height 9
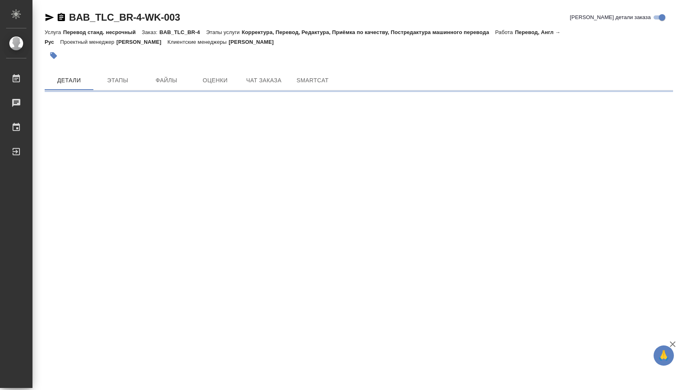
scroll to position [0, 0]
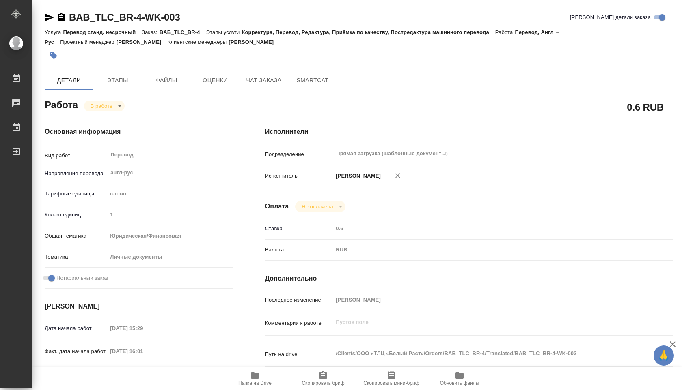
type textarea "x"
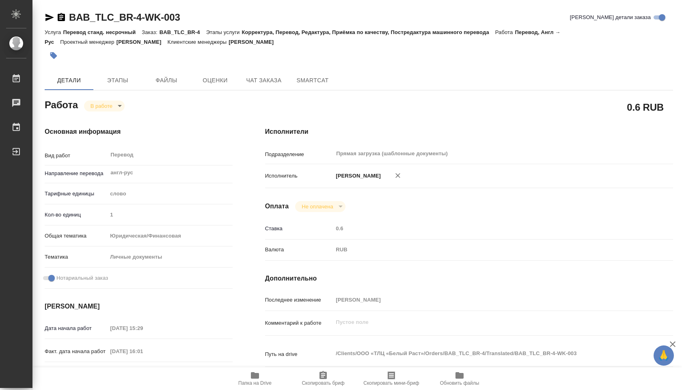
type textarea "x"
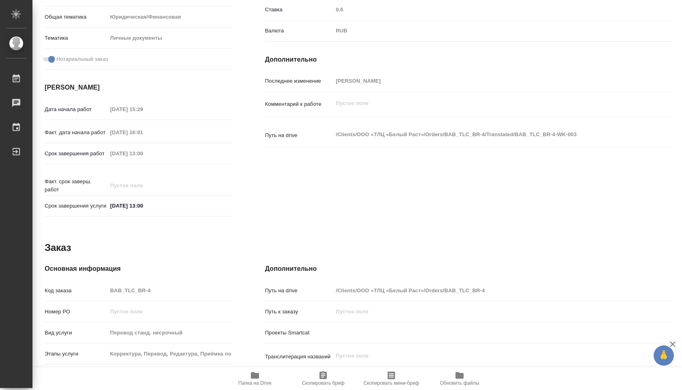
type textarea "x"
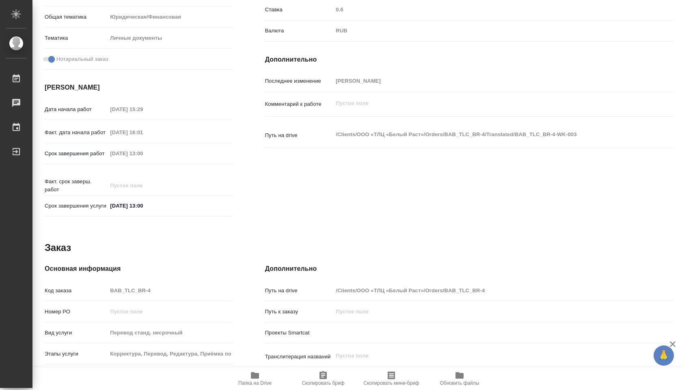
scroll to position [237, 0]
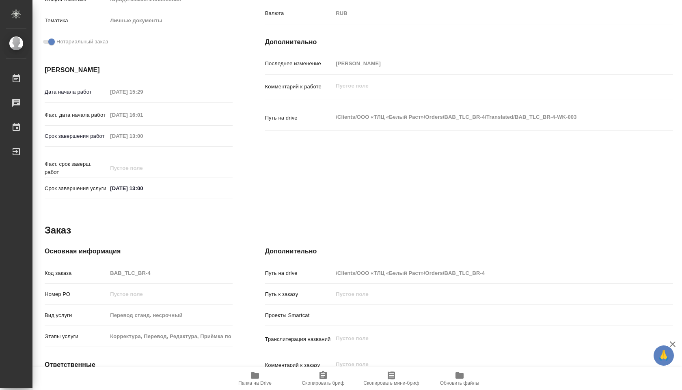
click at [252, 377] on icon "button" at bounding box center [255, 376] width 8 height 6
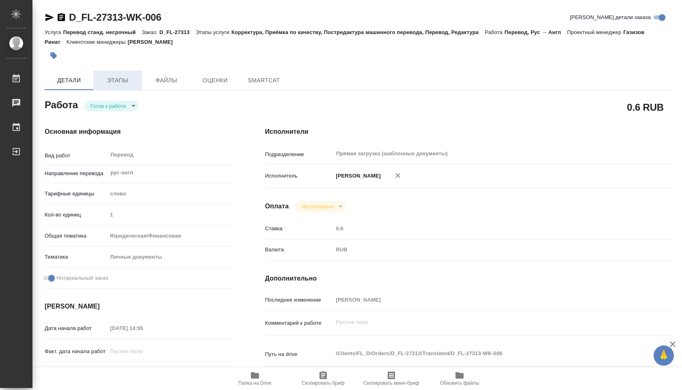
type textarea "x"
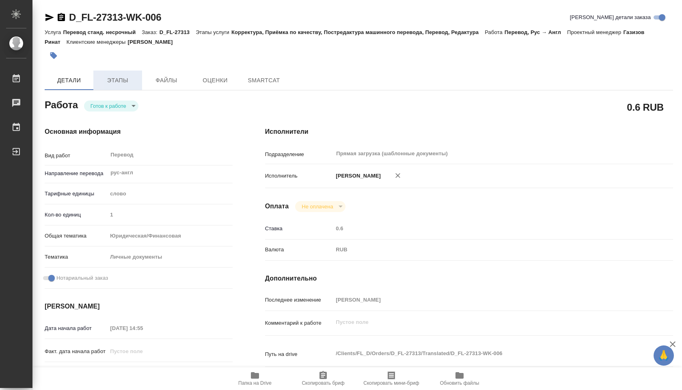
type textarea "x"
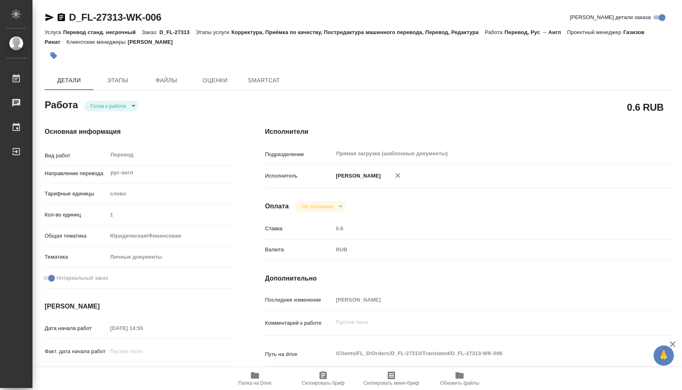
type textarea "x"
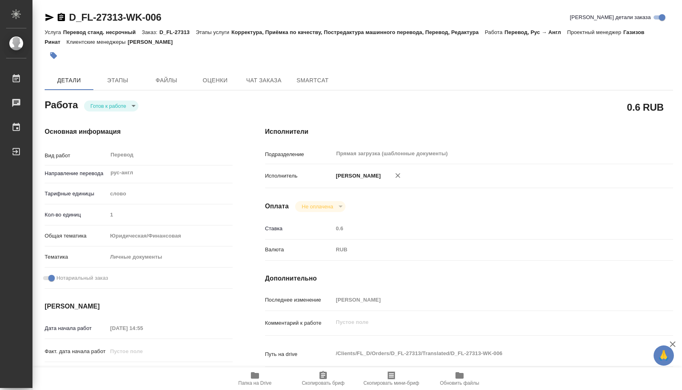
type textarea "x"
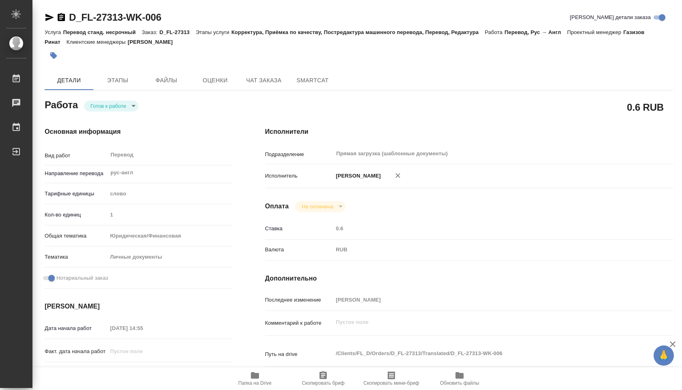
type textarea "x"
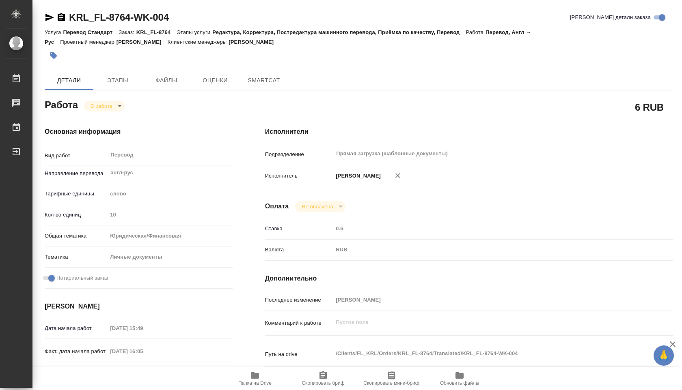
type textarea "x"
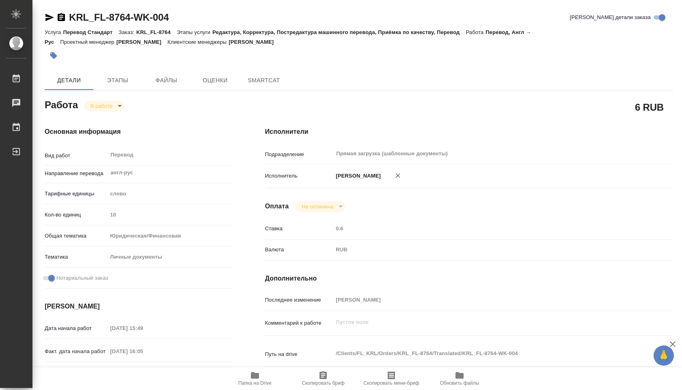
type textarea "x"
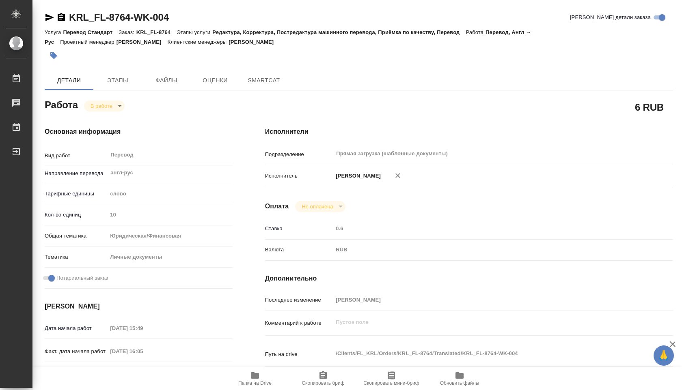
type textarea "x"
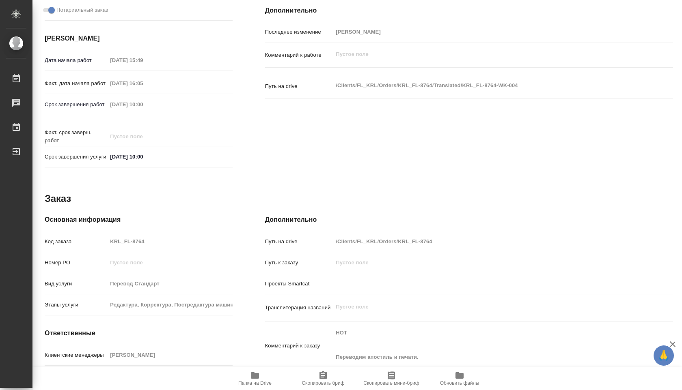
scroll to position [318, 0]
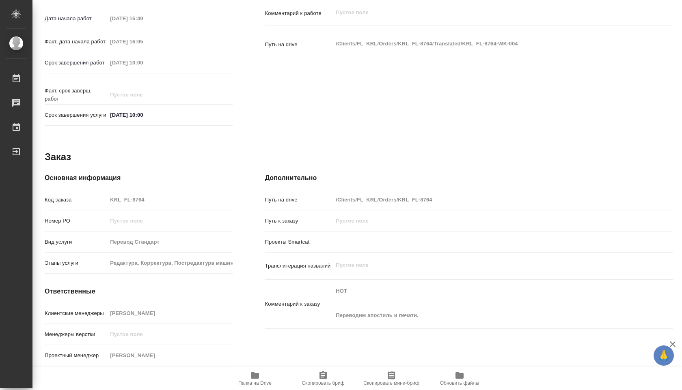
type textarea "x"
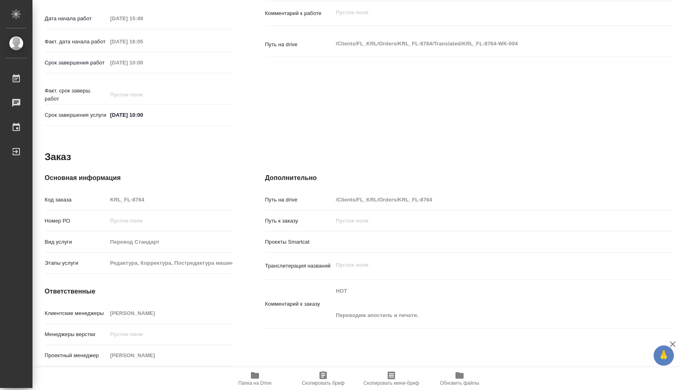
click at [247, 371] on span "Папка на Drive" at bounding box center [255, 378] width 58 height 15
type textarea "x"
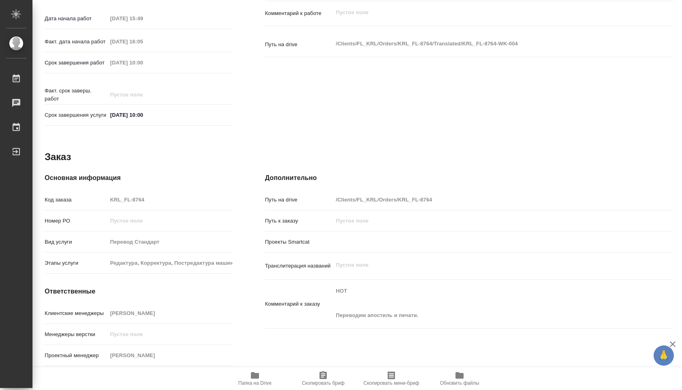
type textarea "x"
